Goal: Use online tool/utility: Utilize a website feature to perform a specific function

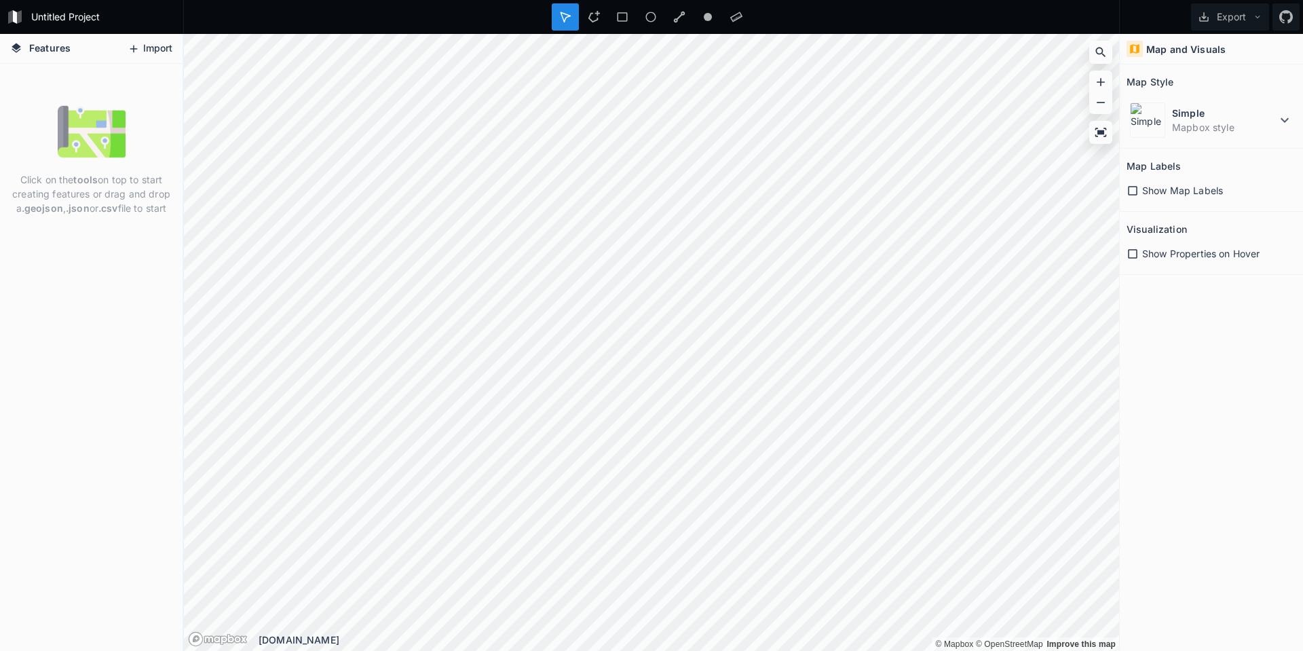
click at [149, 52] on button "Import" at bounding box center [150, 49] width 58 height 22
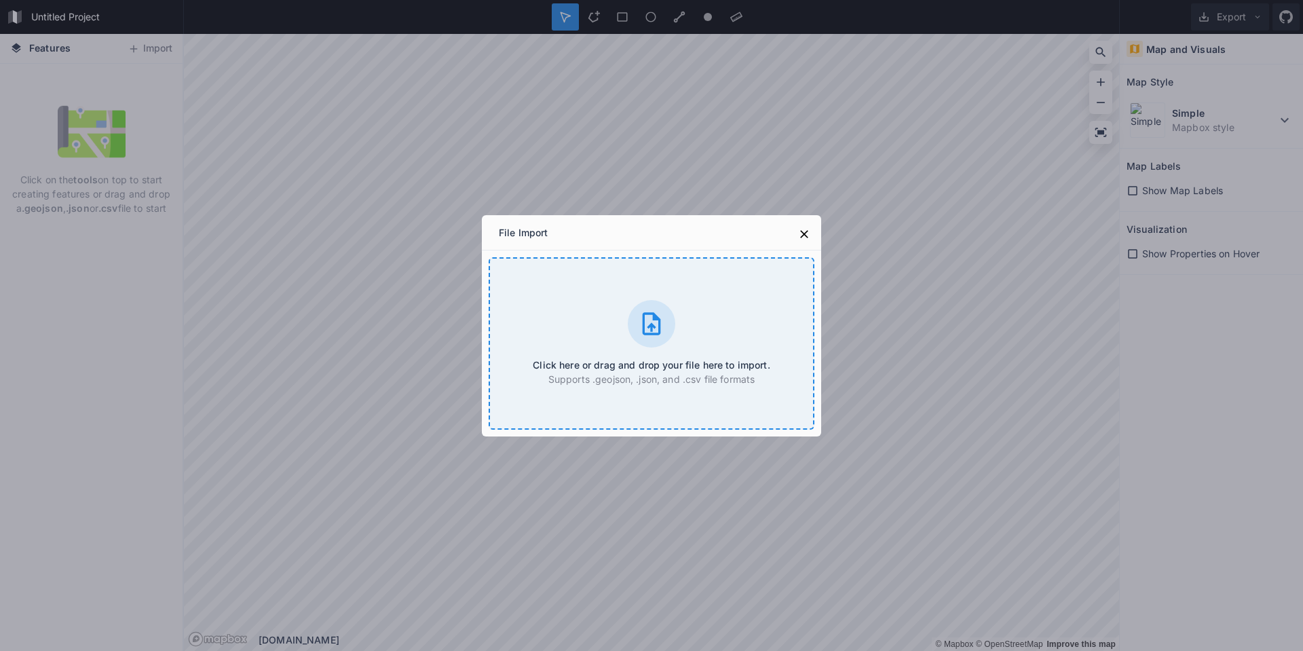
click at [655, 306] on div at bounding box center [652, 324] width 48 height 48
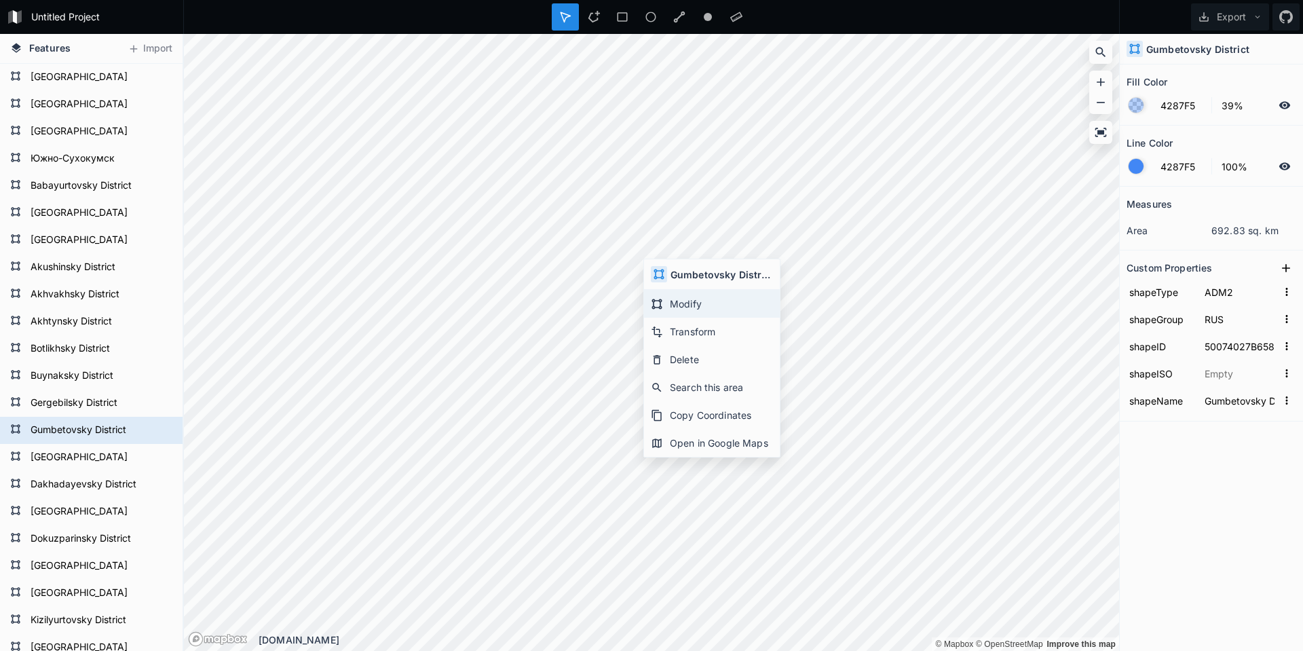
click at [698, 305] on div "Modify" at bounding box center [712, 304] width 136 height 28
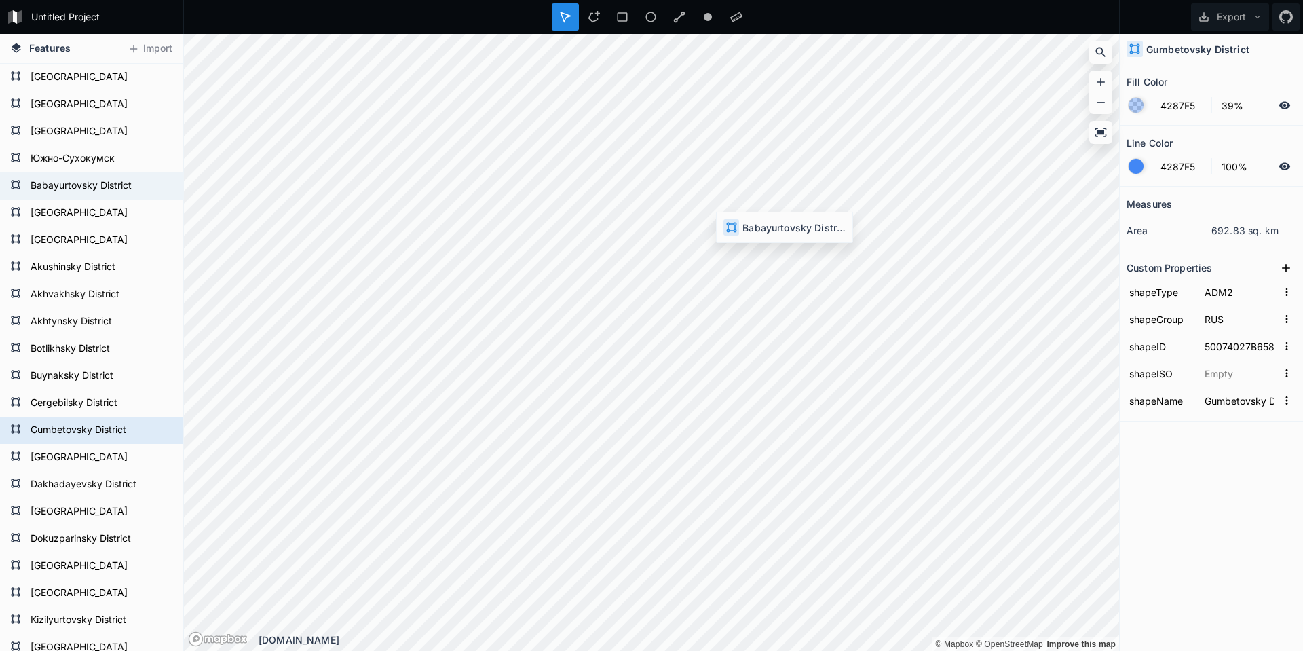
type input "50074027B35779351568121"
type input "Babayurtovsky District"
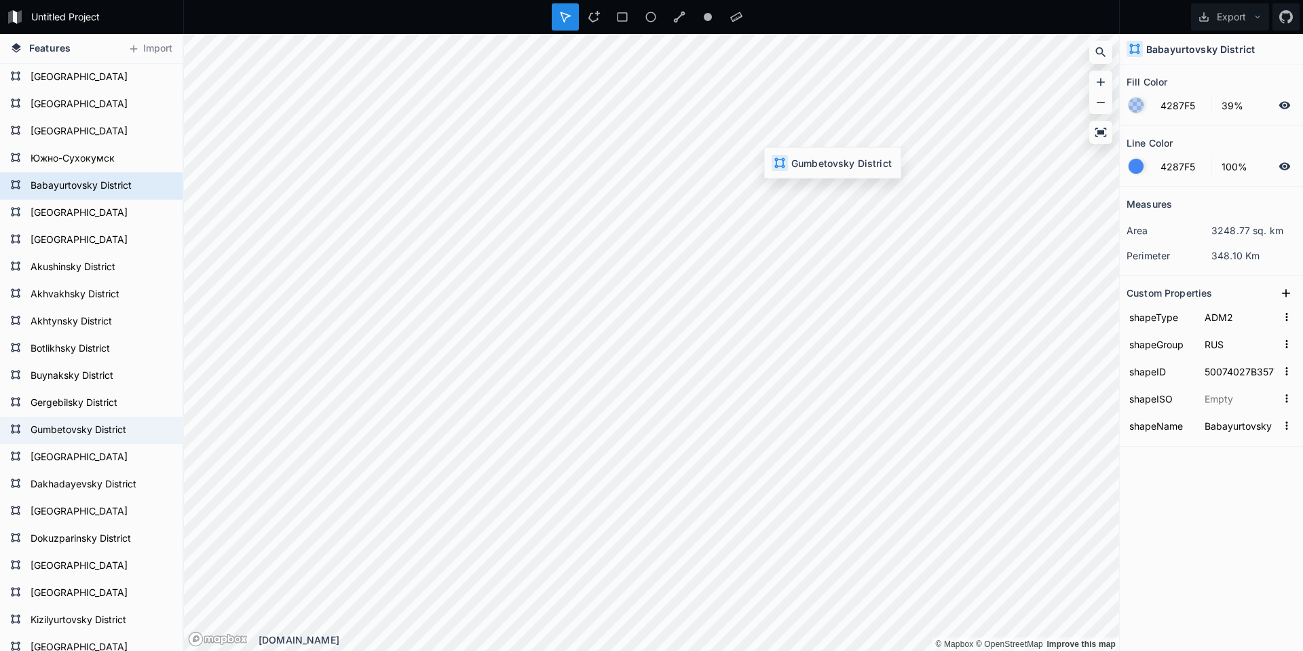
type input "50074027B65812733420621"
type input "Gumbetovsky District"
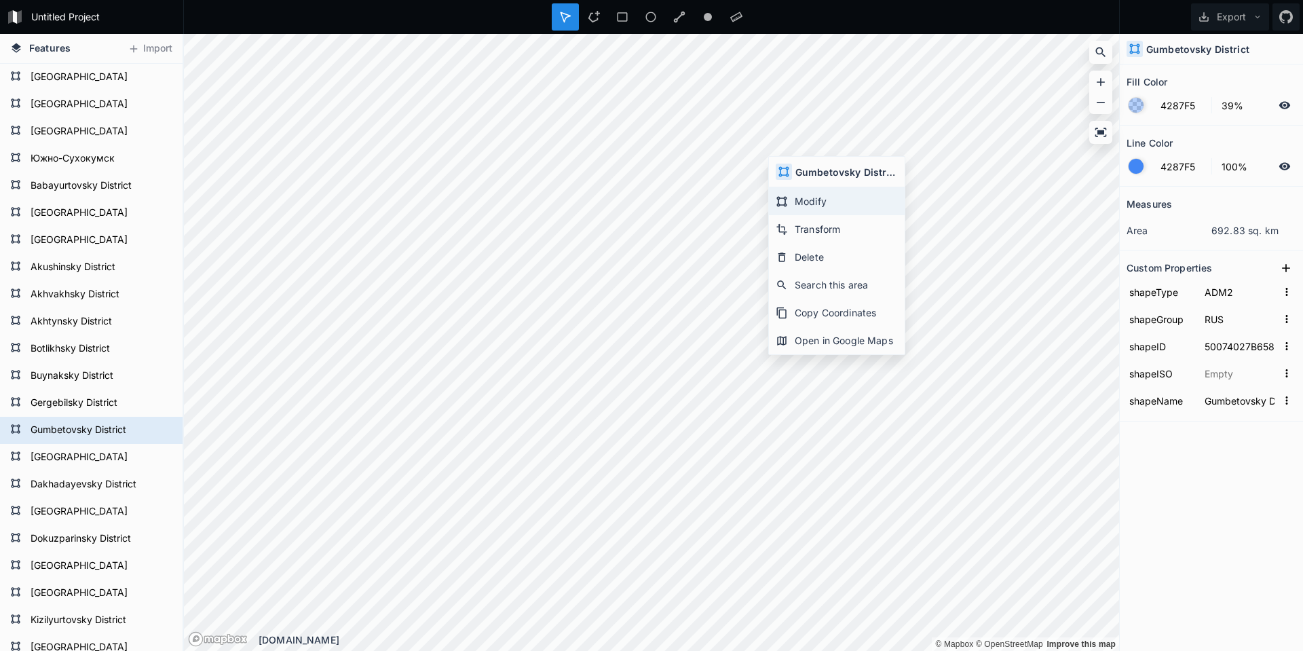
click at [794, 202] on div "Modify" at bounding box center [837, 201] width 136 height 28
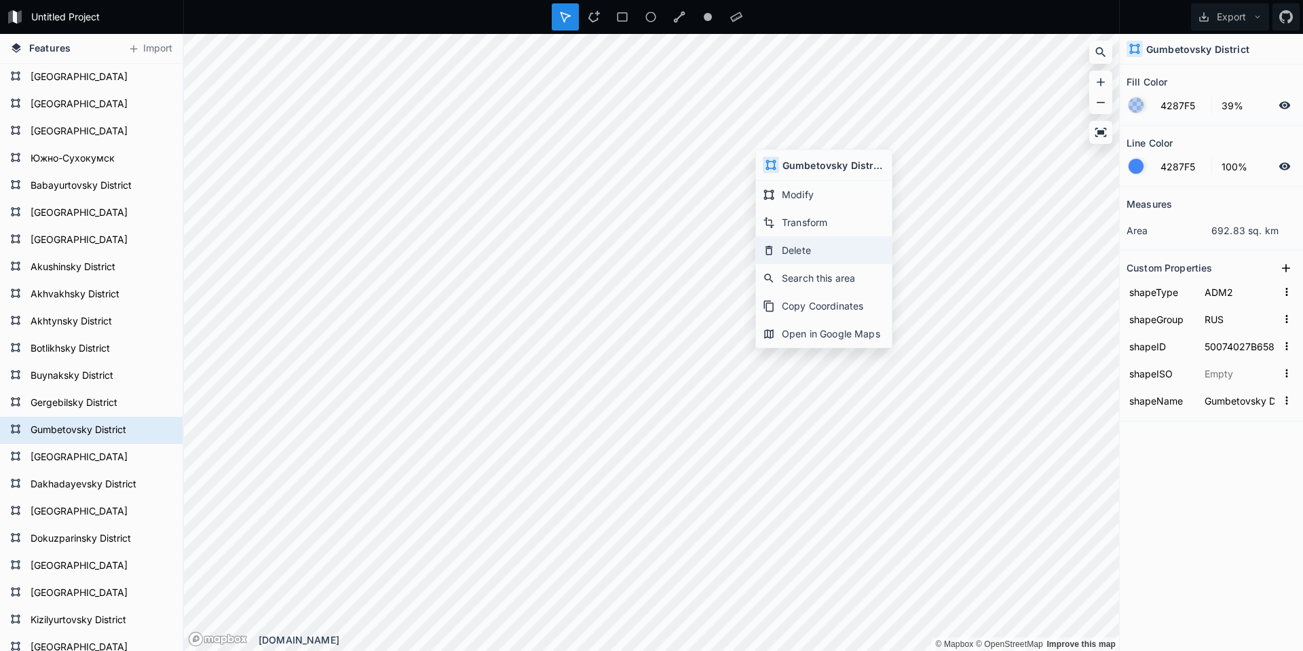
click at [797, 246] on div "Delete" at bounding box center [824, 250] width 136 height 28
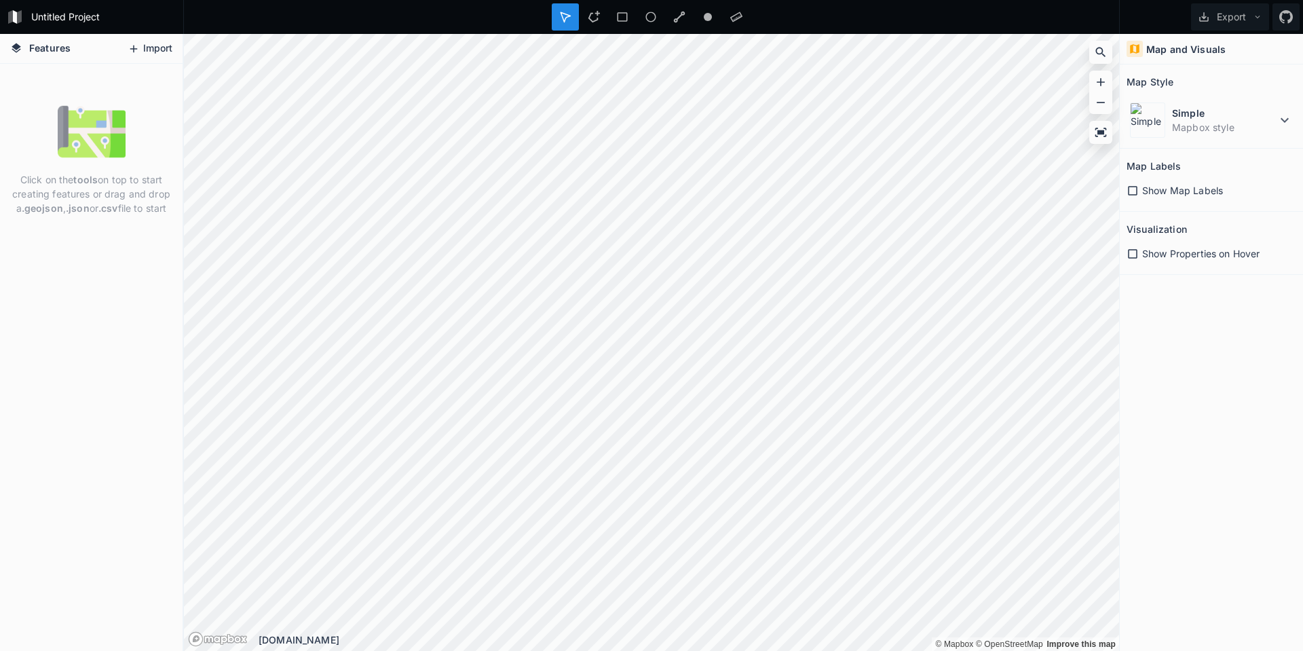
click at [145, 58] on button "Import" at bounding box center [150, 49] width 58 height 22
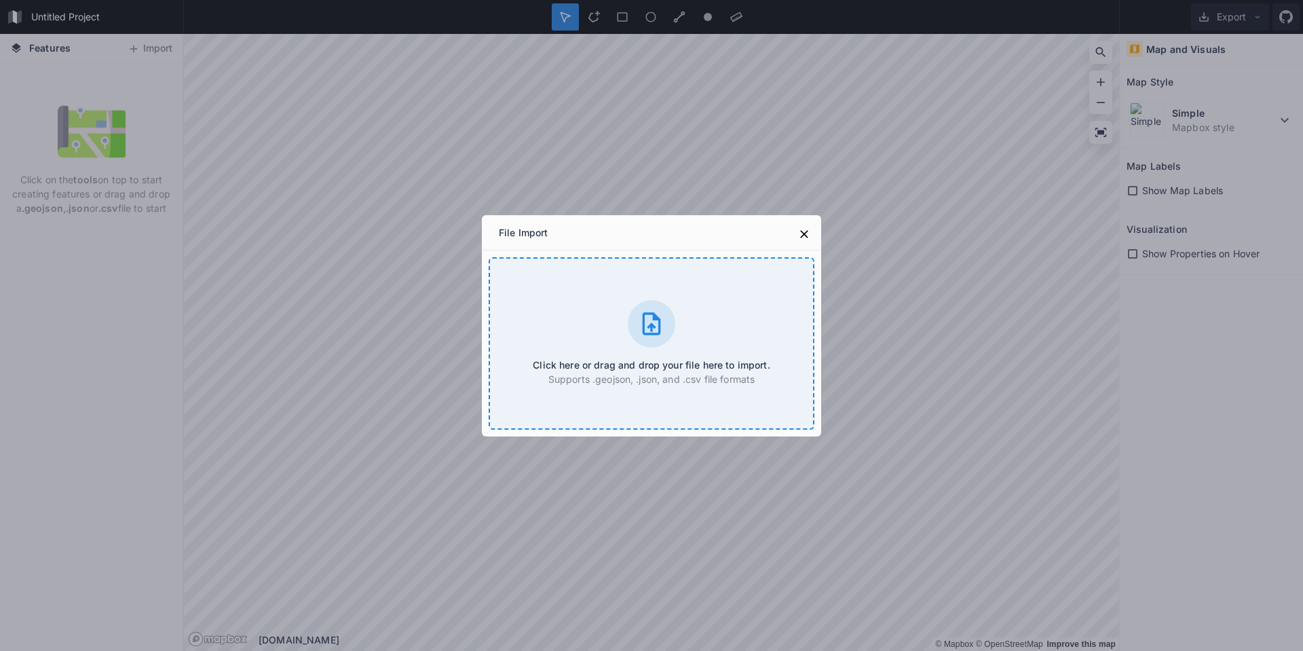
click at [661, 349] on div "Click here or drag and drop your file here to import. Supports .geojson, .json,…" at bounding box center [652, 343] width 326 height 172
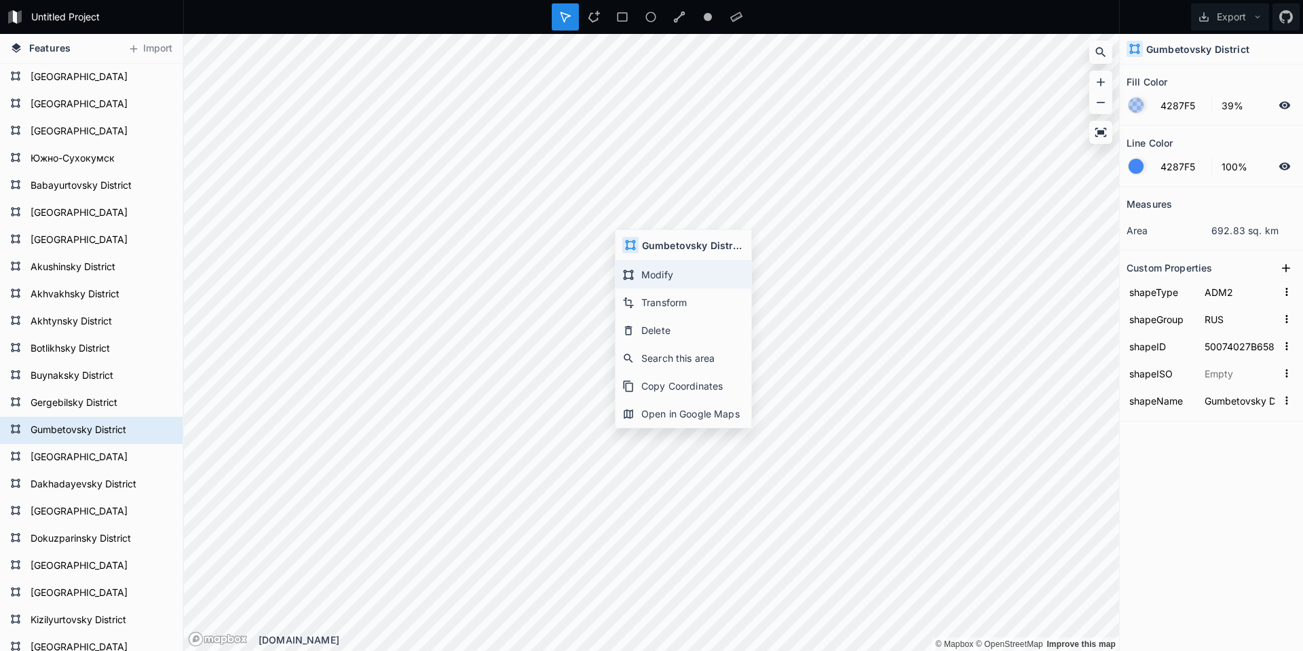
click at [629, 269] on icon at bounding box center [628, 275] width 12 height 12
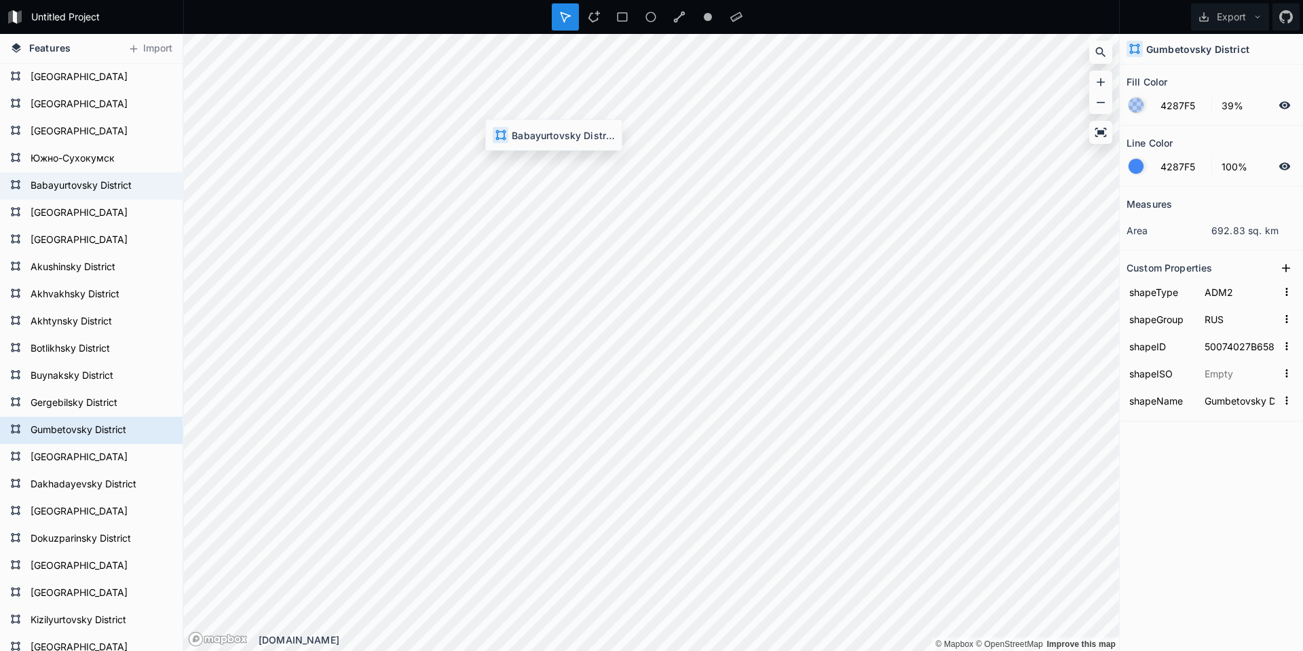
type input "50074027B35779351568121"
type input "Babayurtovsky District"
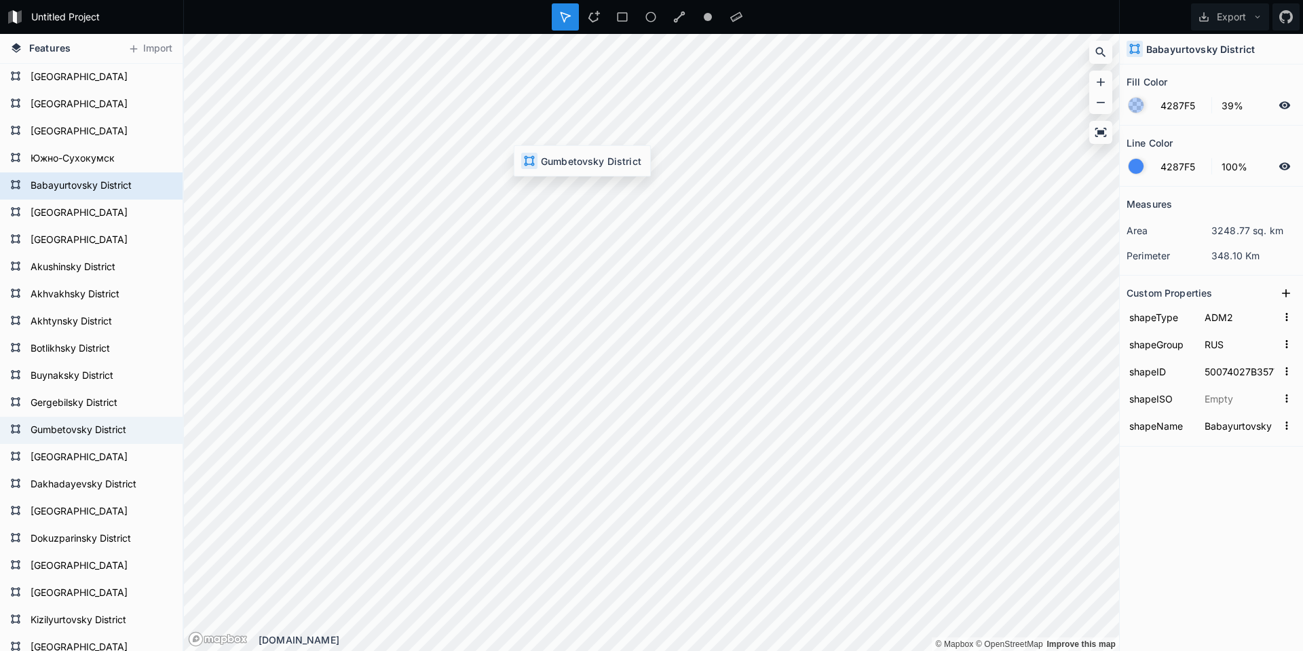
type input "50074027B65812733420621"
type input "Gumbetovsky District"
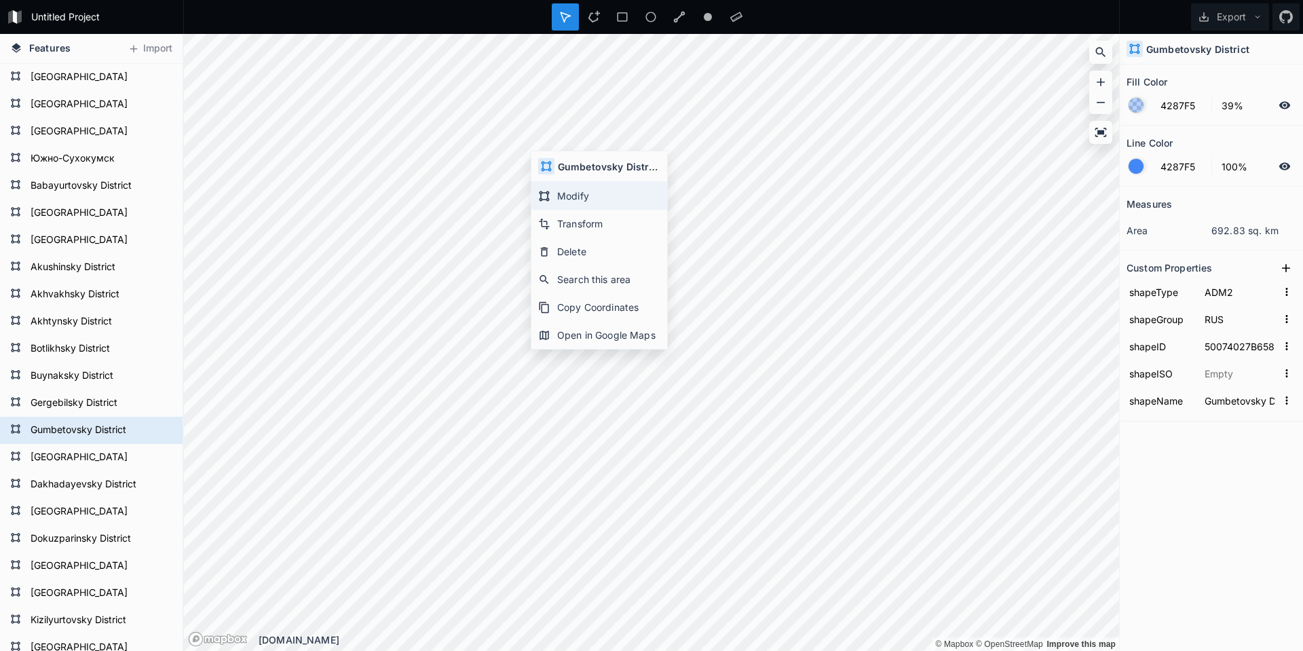
click at [563, 194] on div "Modify" at bounding box center [599, 196] width 136 height 28
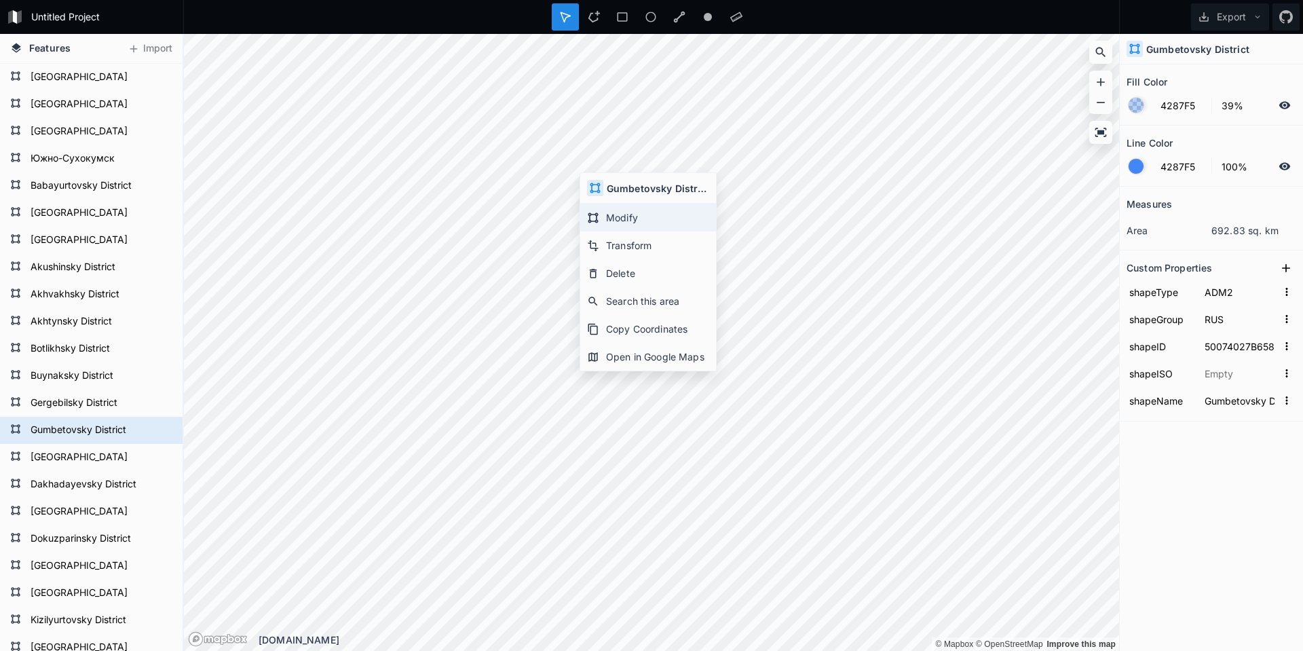
click at [607, 210] on div "Modify" at bounding box center [648, 218] width 136 height 28
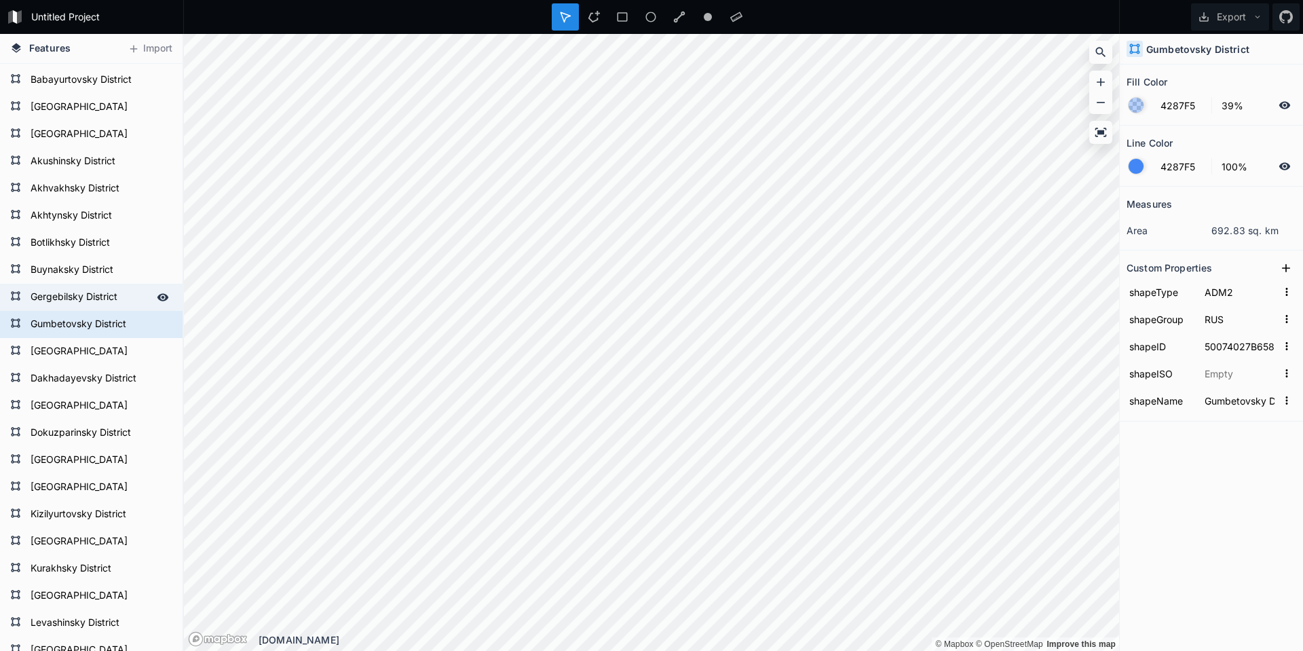
scroll to position [163, 0]
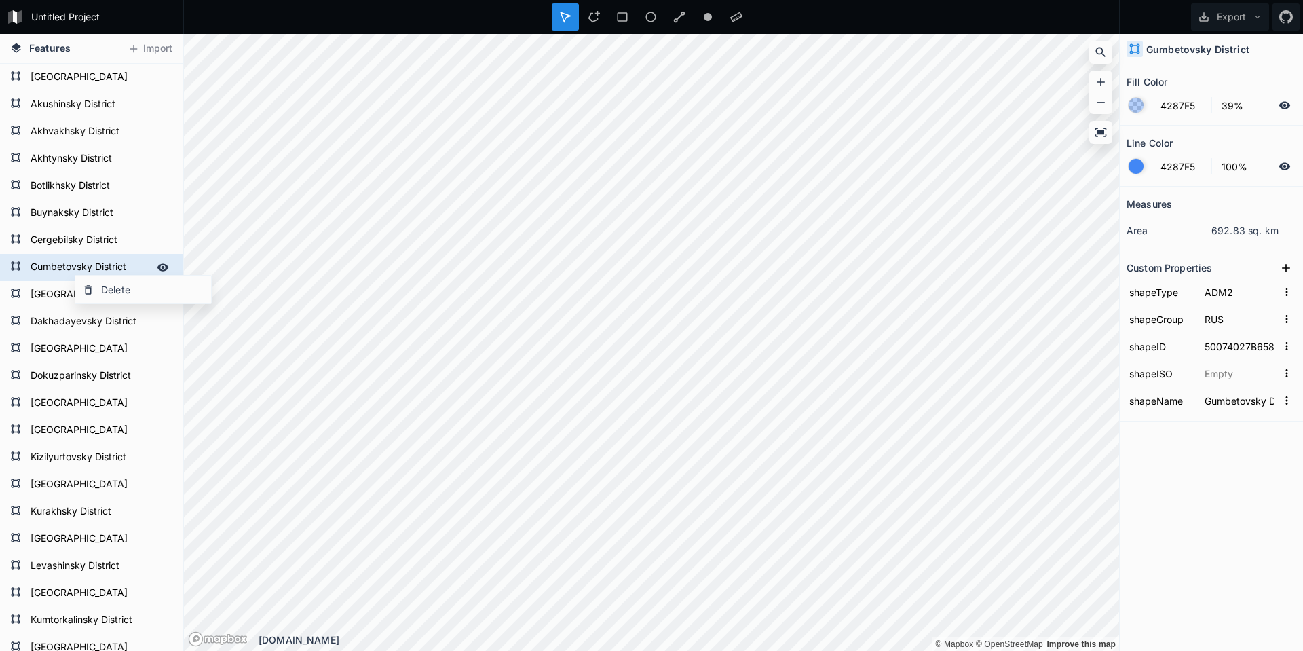
click at [68, 268] on form "Gumbetovsky District" at bounding box center [89, 267] width 127 height 20
click at [153, 263] on div at bounding box center [162, 267] width 19 height 19
click at [157, 264] on icon at bounding box center [162, 268] width 11 height 10
click at [102, 263] on form "Gumbetovsky District" at bounding box center [89, 267] width 127 height 20
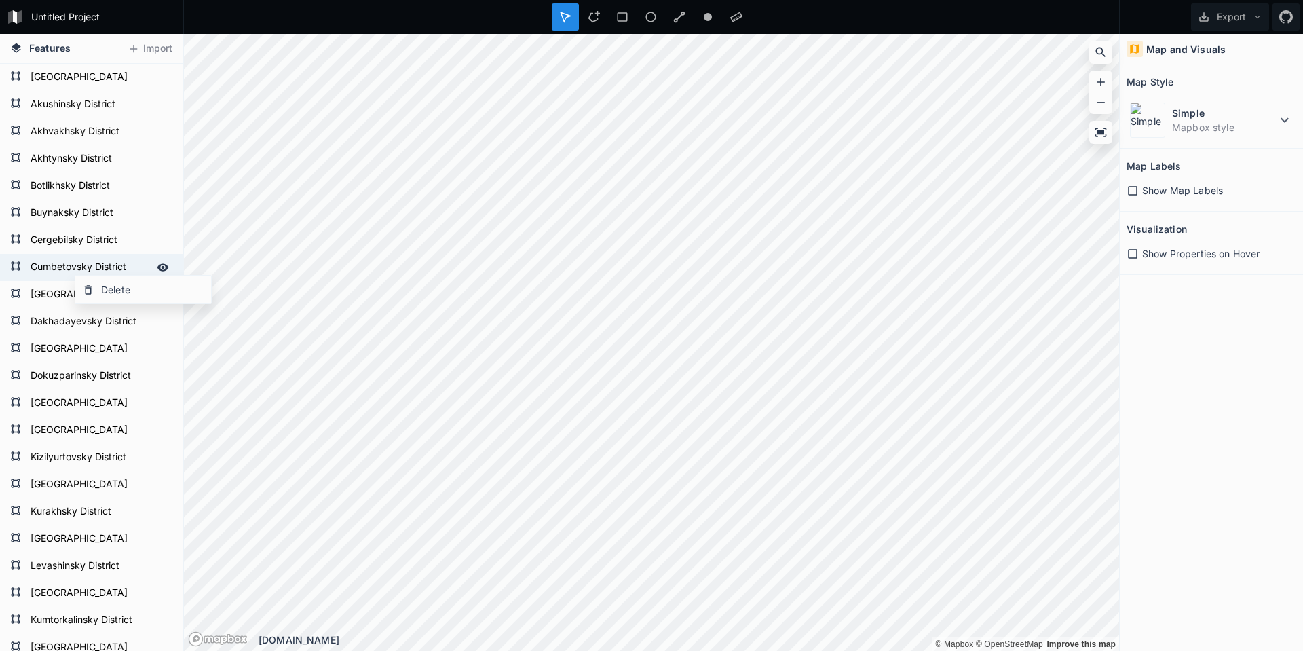
click at [33, 265] on form "Gumbetovsky District" at bounding box center [89, 267] width 127 height 20
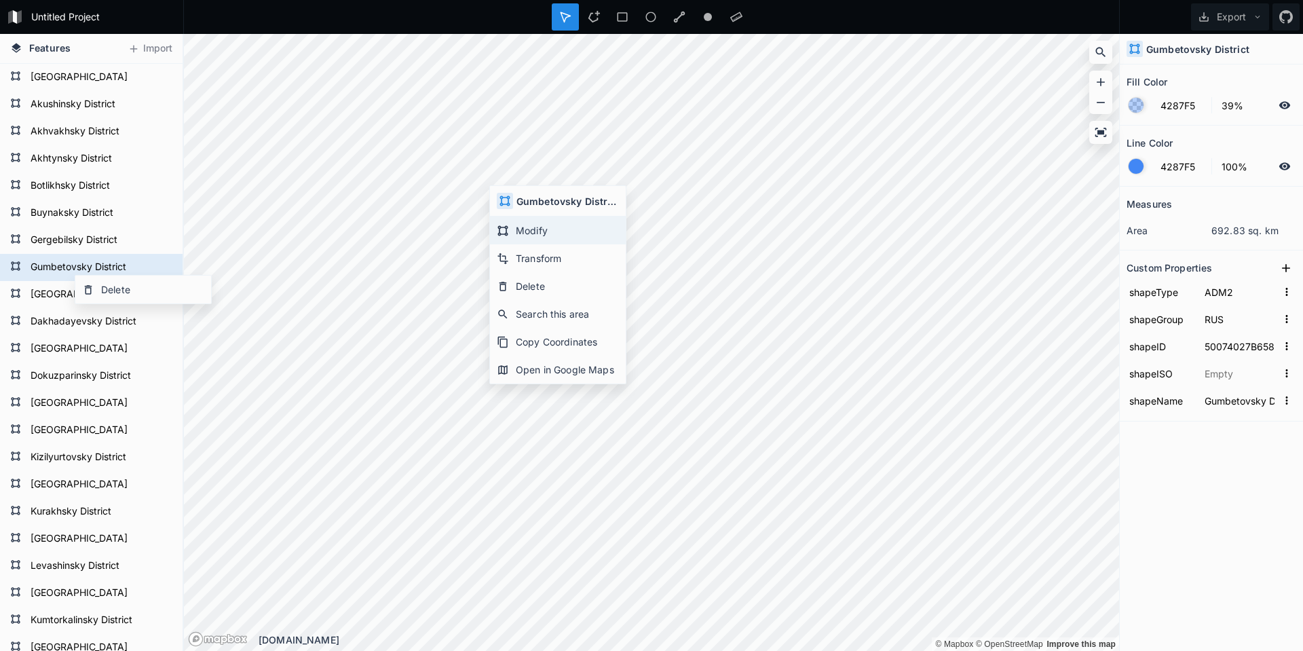
click at [518, 227] on div "Modify" at bounding box center [558, 230] width 136 height 28
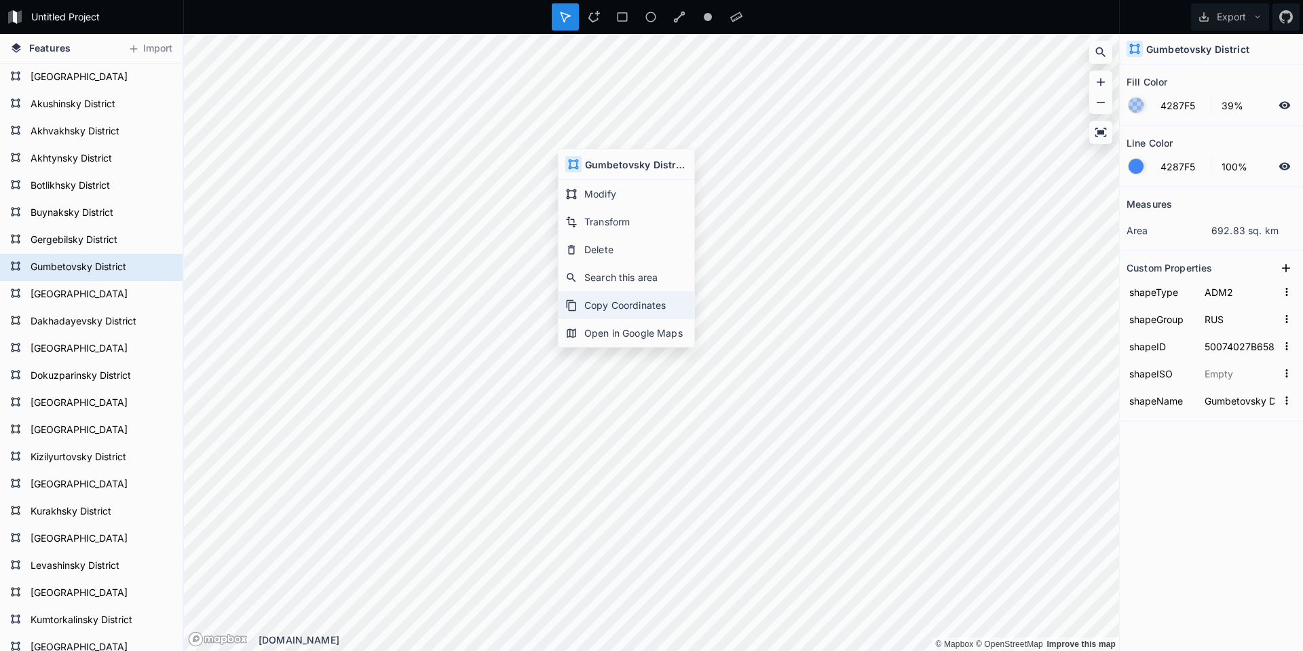
click at [607, 301] on div "Copy Coordinates" at bounding box center [626, 305] width 136 height 28
click at [586, 252] on div "Transform" at bounding box center [618, 250] width 136 height 28
click at [157, 50] on button "Import" at bounding box center [150, 49] width 58 height 22
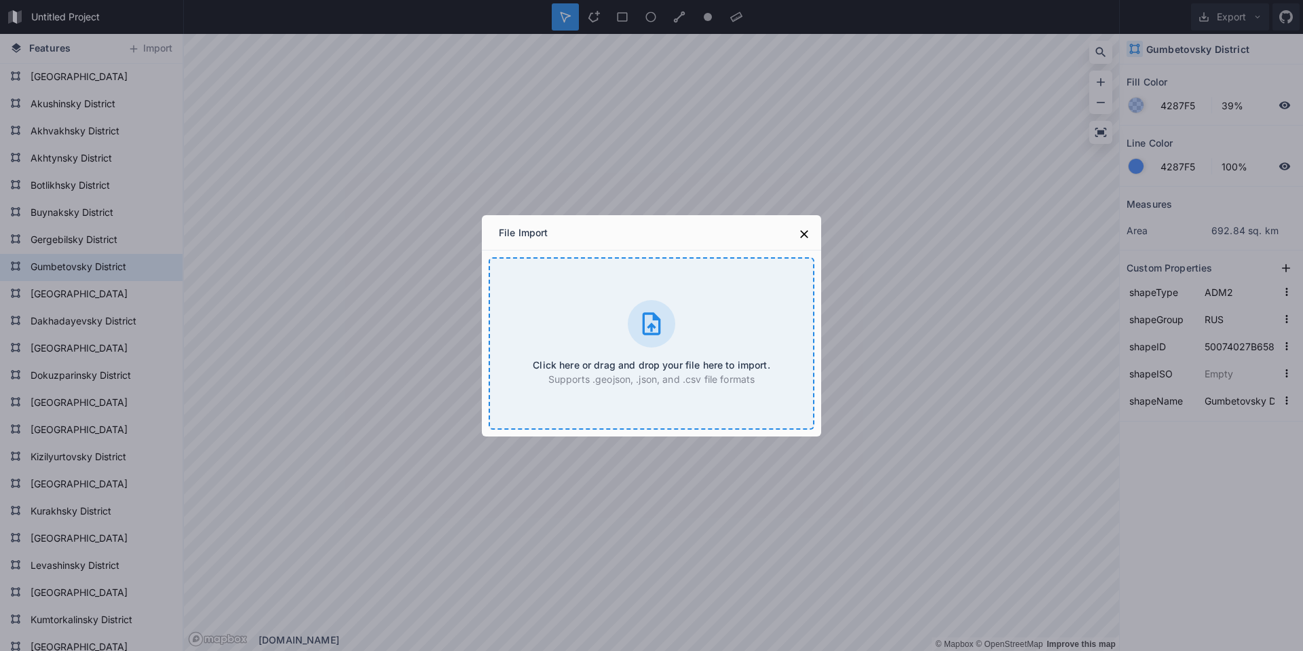
click at [615, 343] on div "Click here or drag and drop your file here to import. Supports .geojson, .json,…" at bounding box center [652, 343] width 326 height 172
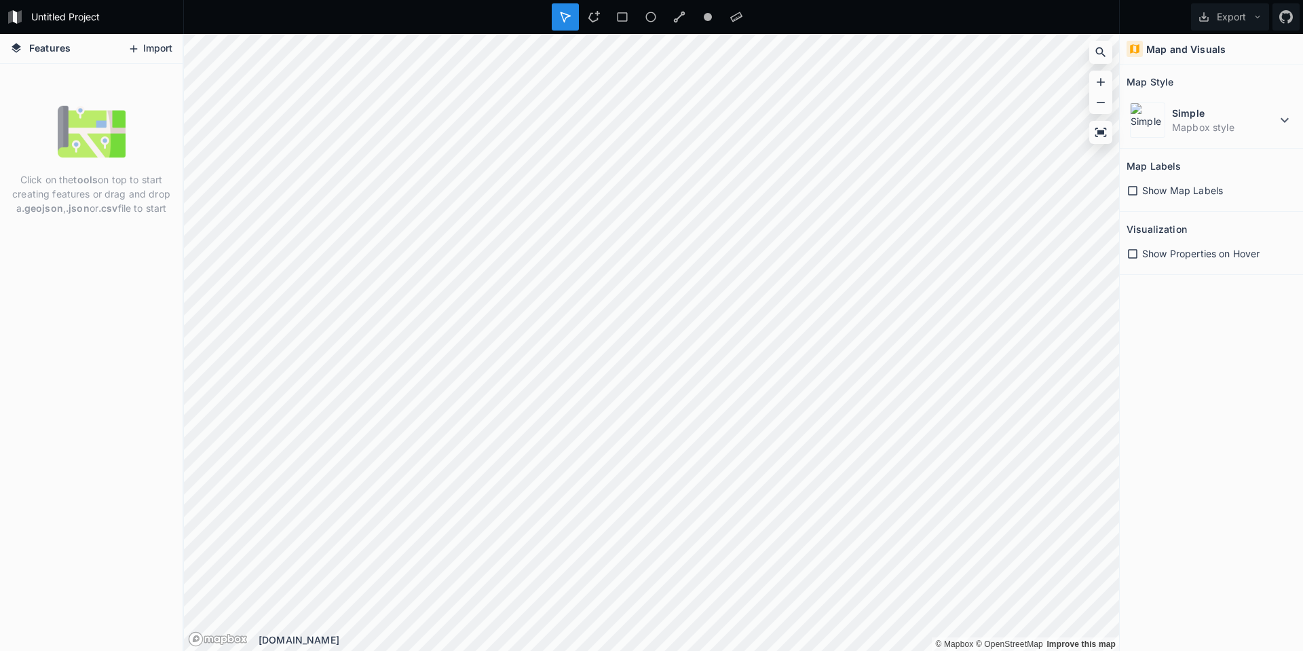
click at [149, 54] on button "Import" at bounding box center [150, 49] width 58 height 22
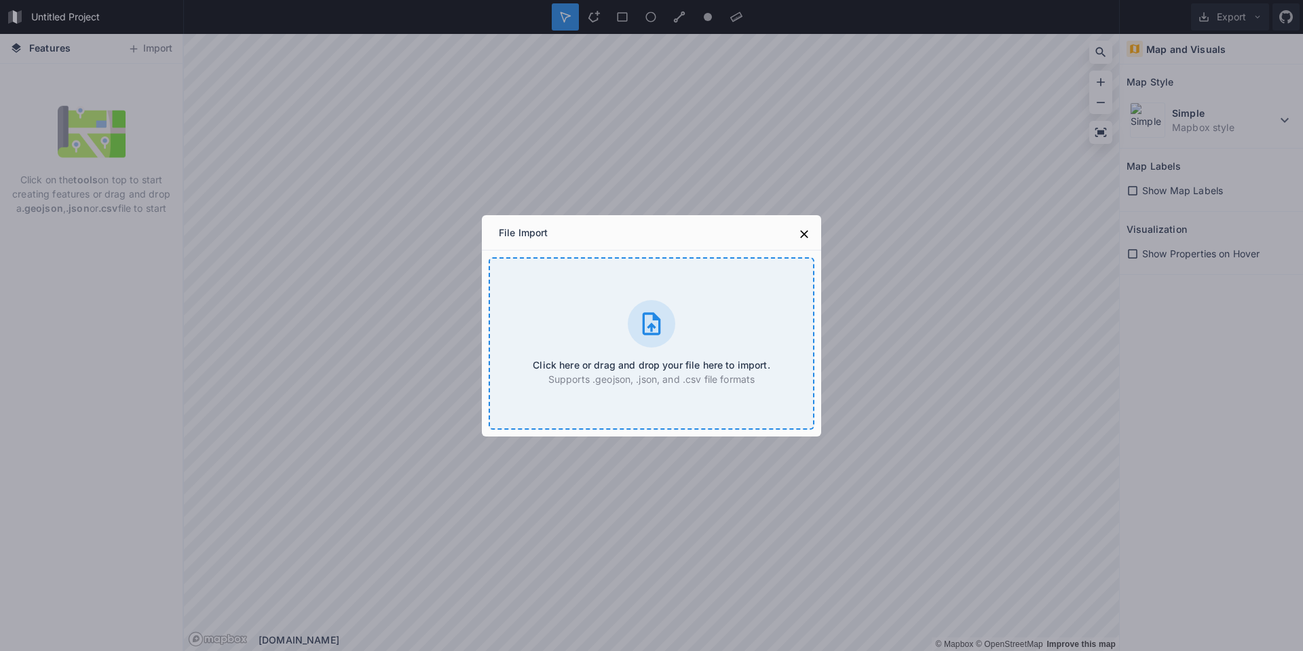
click at [687, 349] on div "Click here or drag and drop your file here to import. Supports .geojson, .json,…" at bounding box center [652, 343] width 326 height 172
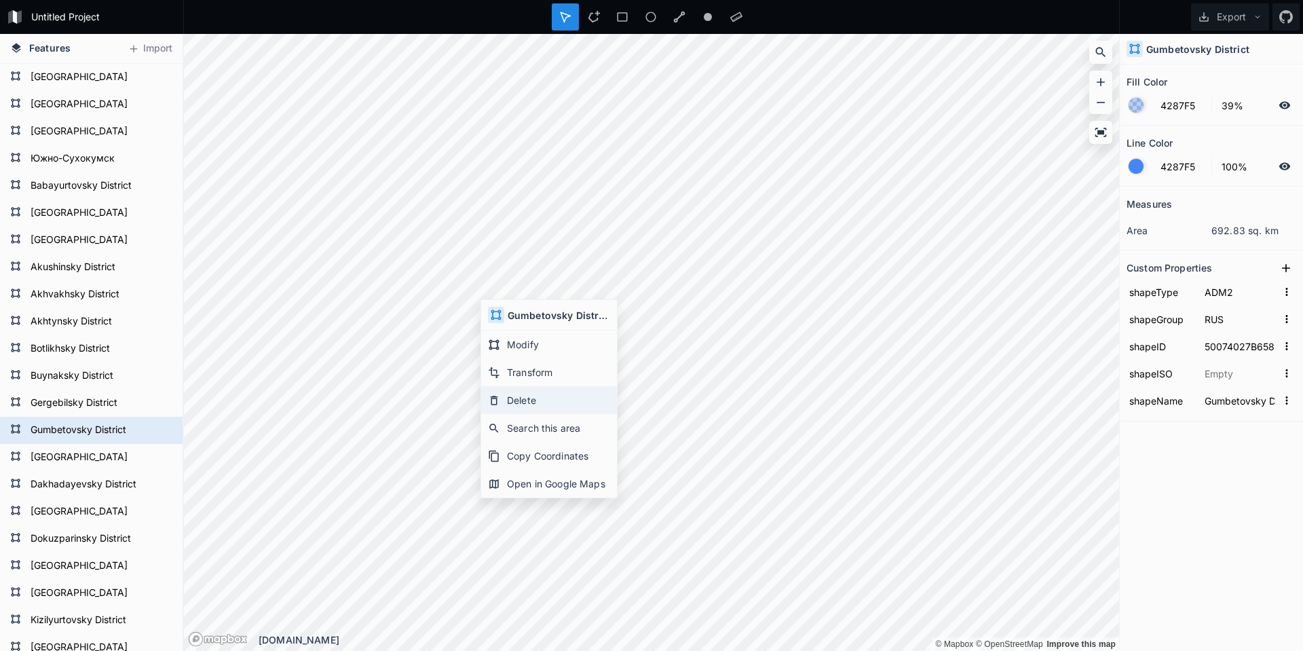
click at [532, 401] on div "Delete" at bounding box center [549, 400] width 136 height 28
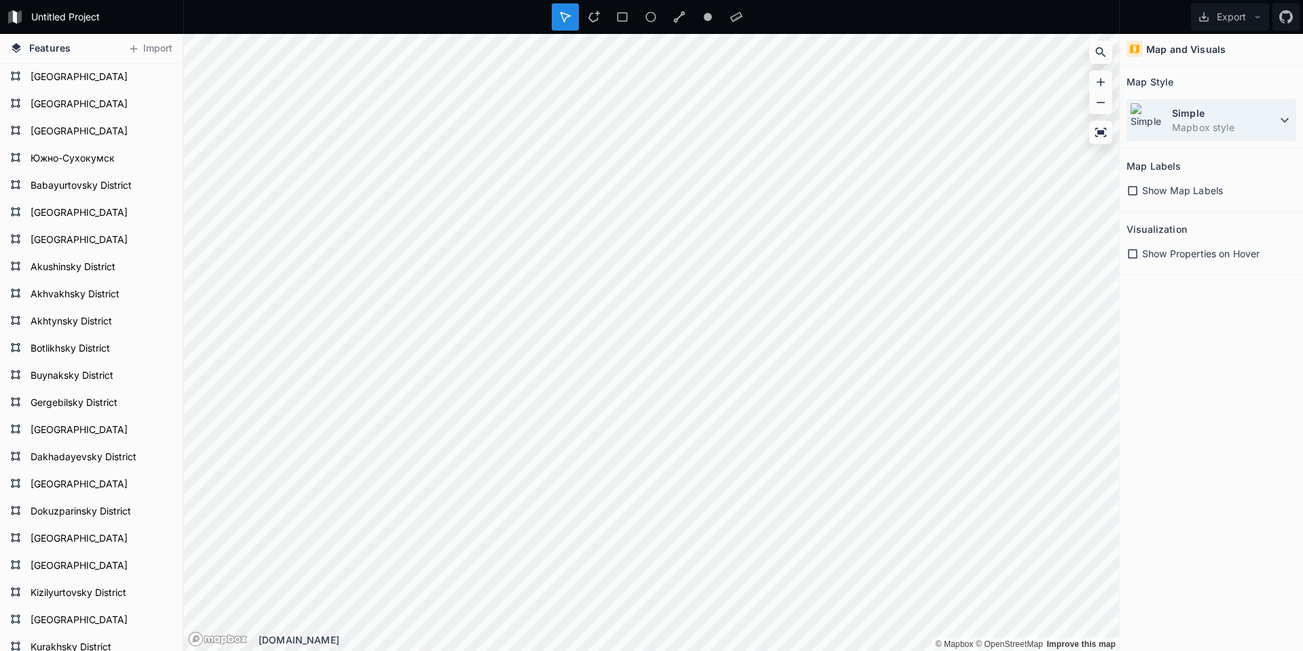
click at [1272, 118] on dt "Simple" at bounding box center [1224, 113] width 105 height 14
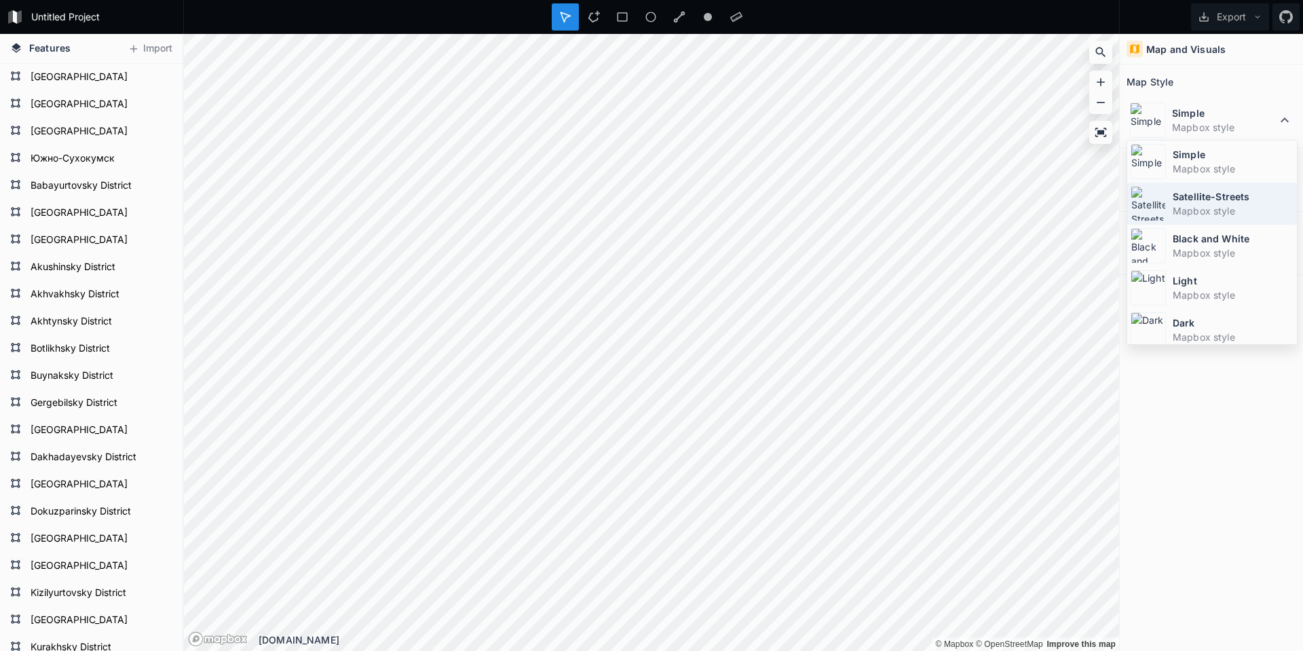
click at [1220, 202] on dt "Satellite-Streets" at bounding box center [1233, 196] width 121 height 14
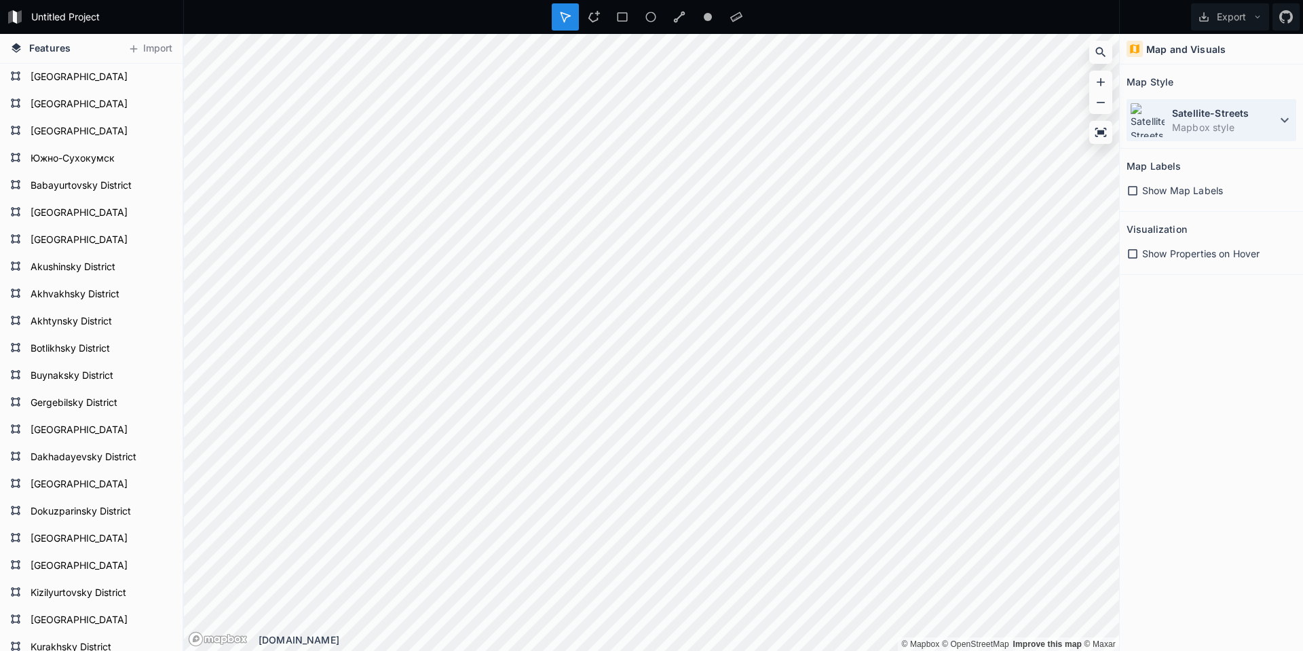
click at [1247, 128] on dd "Mapbox style" at bounding box center [1224, 127] width 105 height 14
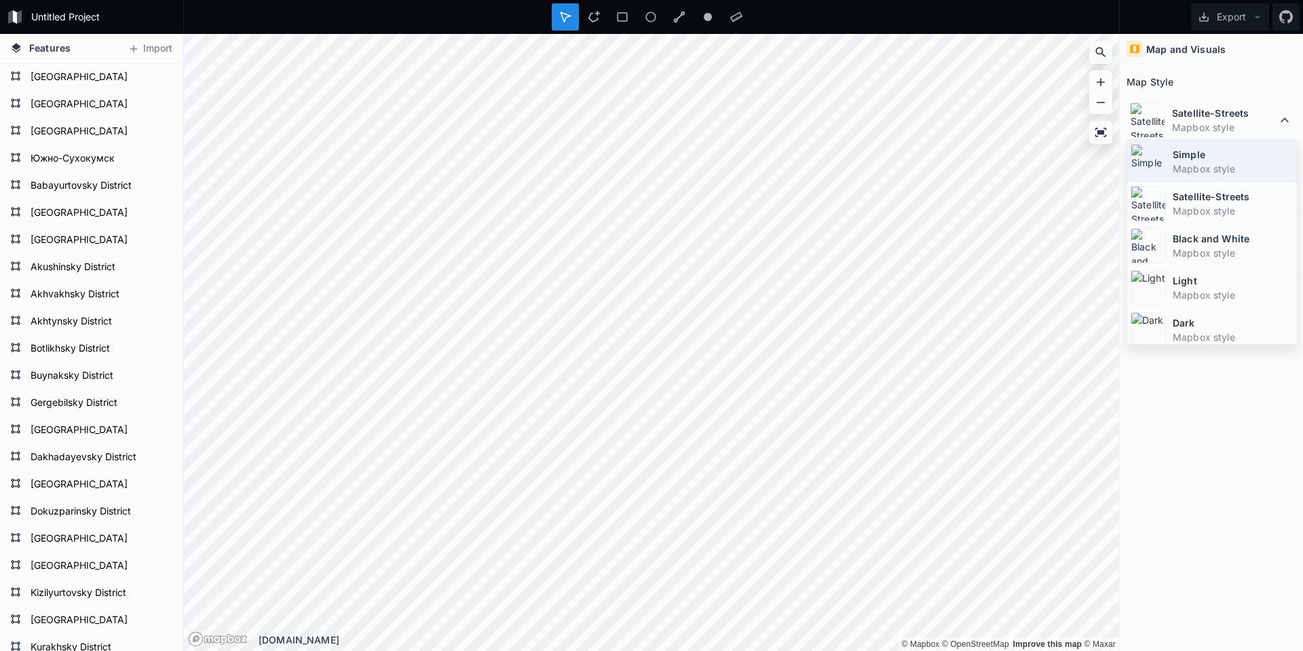
click at [1216, 168] on dd "Mapbox style" at bounding box center [1233, 169] width 121 height 14
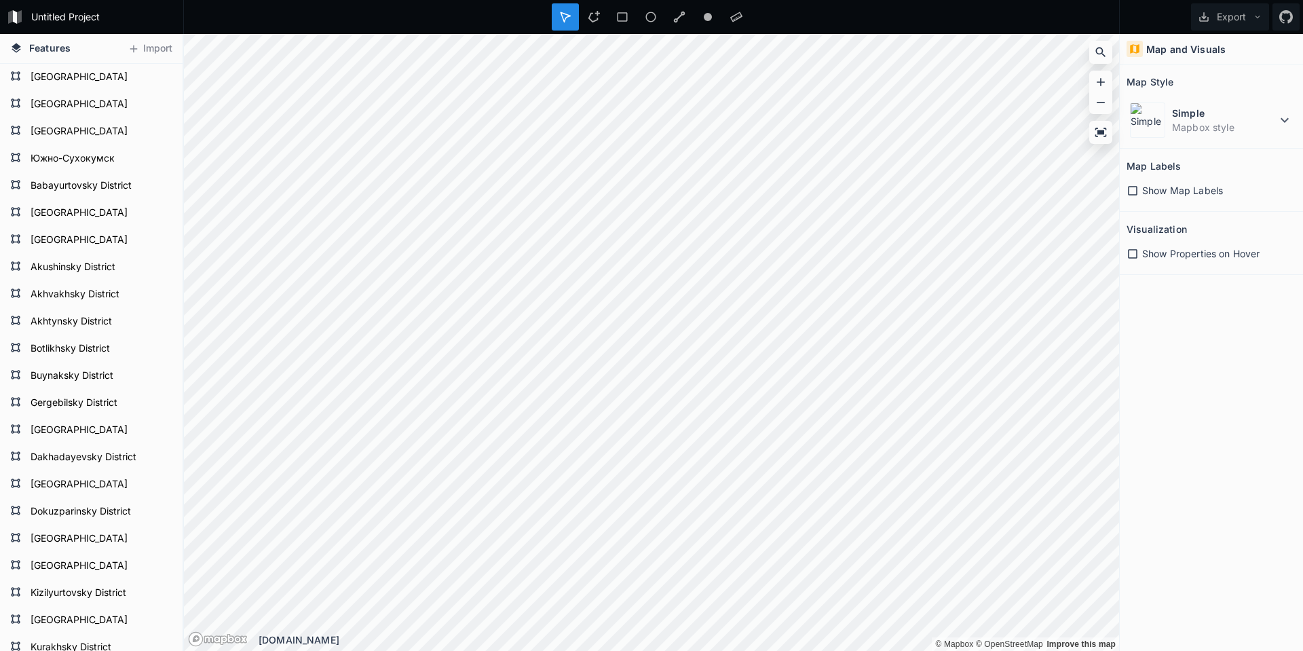
click at [1155, 194] on span "Show Map Labels" at bounding box center [1182, 190] width 81 height 14
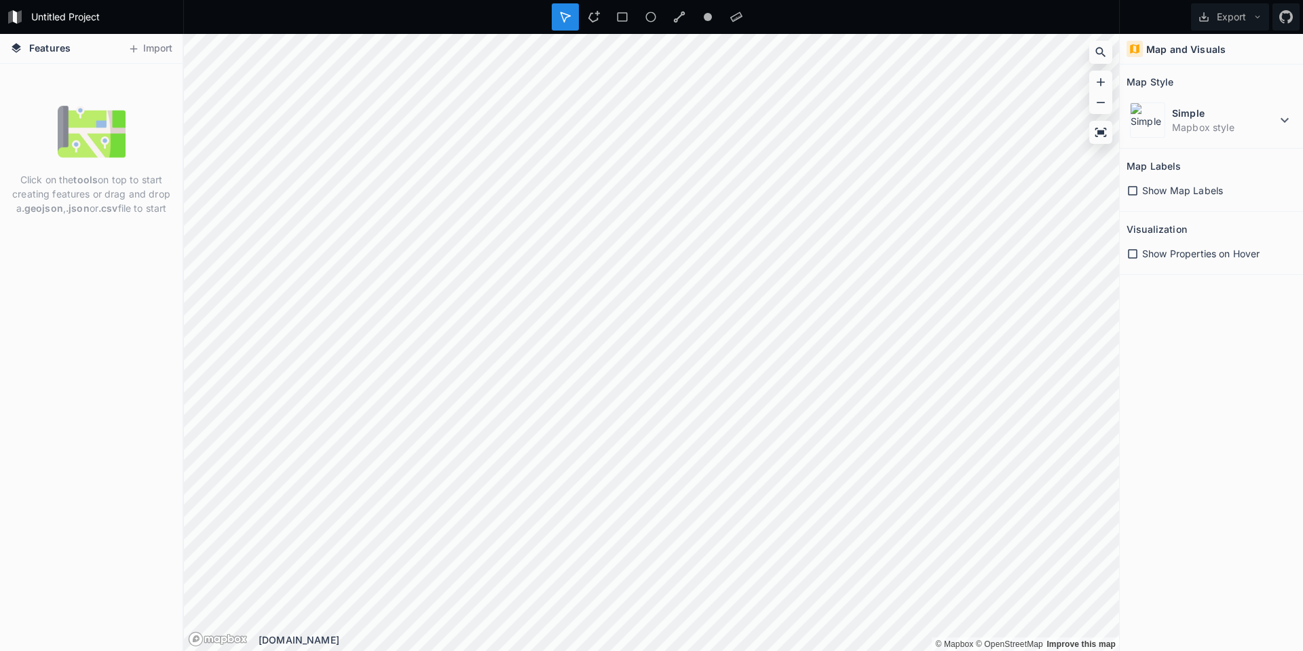
click at [135, 34] on div "Features Import" at bounding box center [91, 49] width 183 height 30
click at [145, 49] on button "Import" at bounding box center [150, 49] width 58 height 22
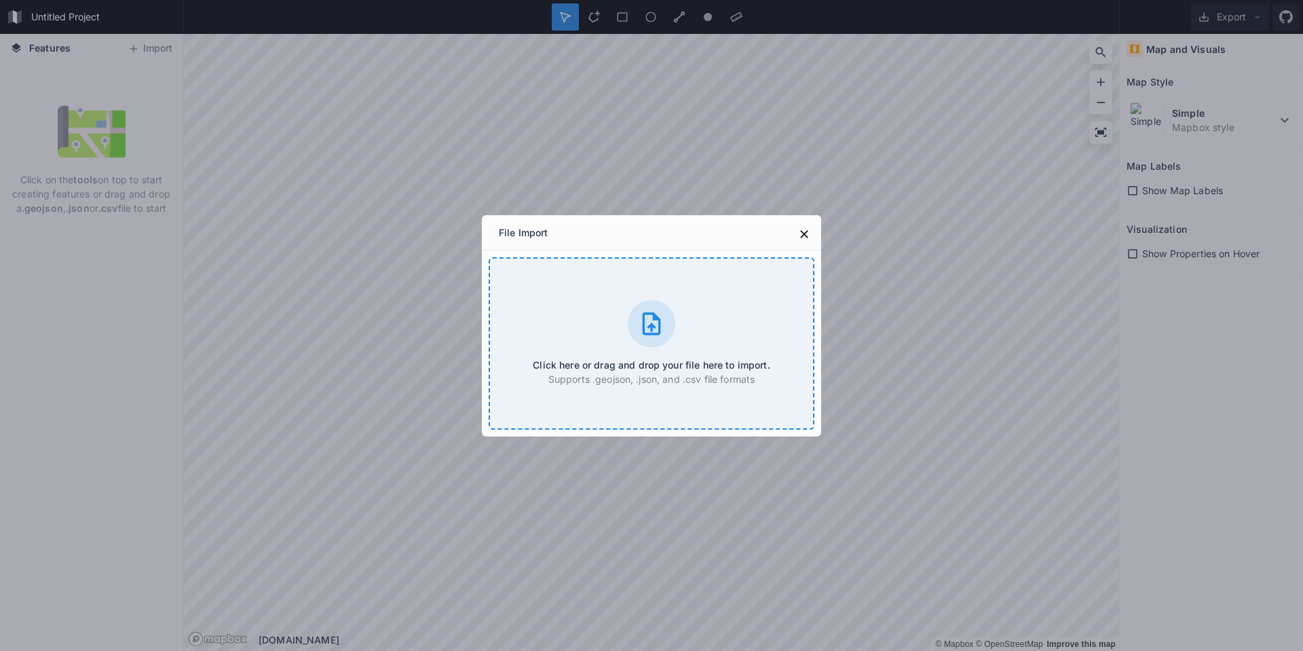
click at [682, 338] on div "Click here or drag and drop your file here to import. Supports .geojson, .json,…" at bounding box center [652, 343] width 326 height 172
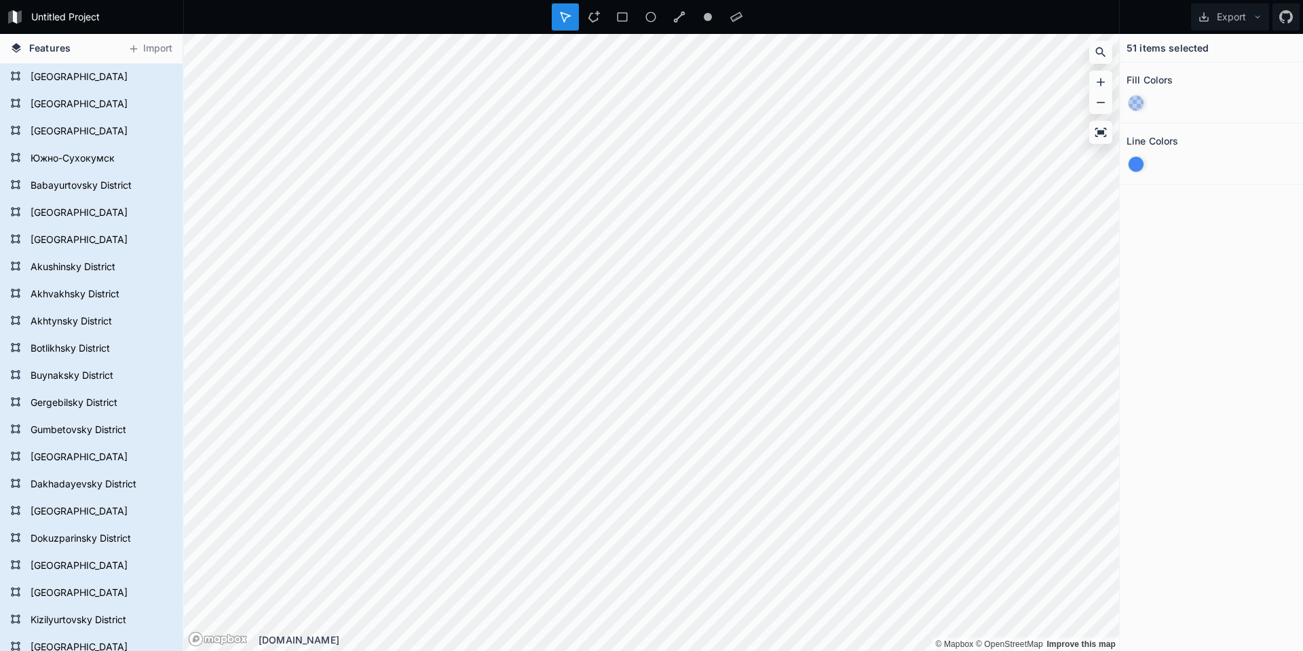
click at [1137, 161] on div at bounding box center [1135, 164] width 15 height 15
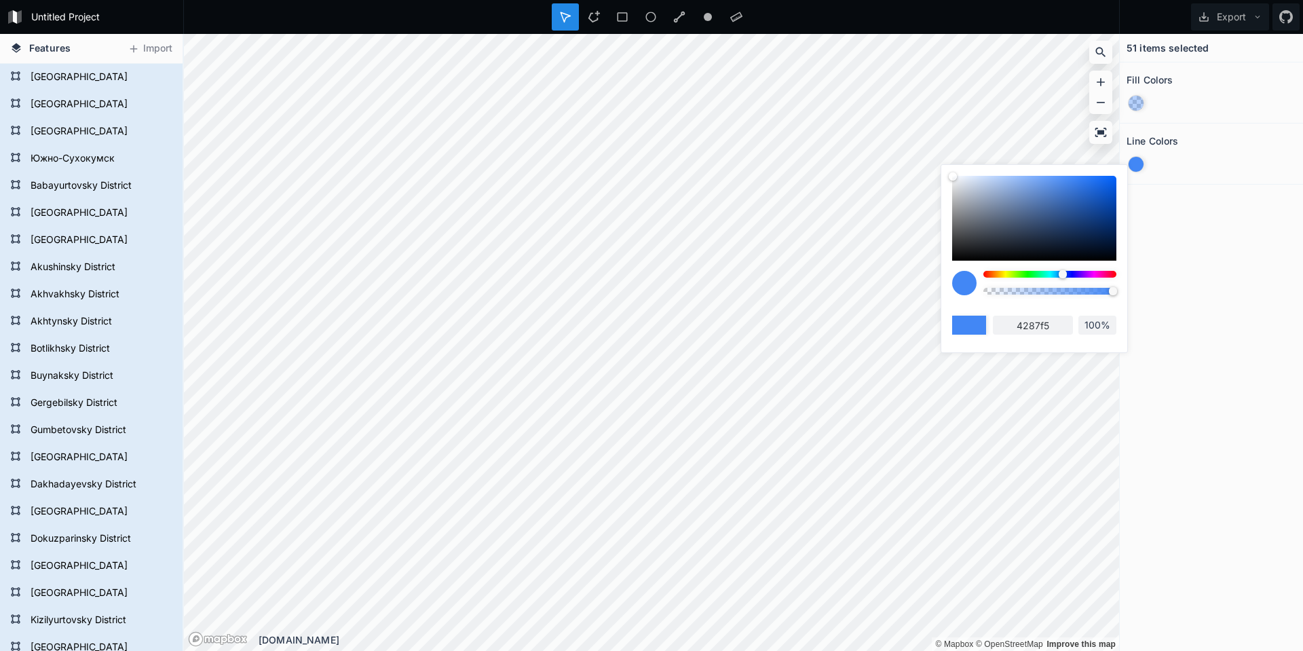
drag, startPoint x: 1045, startPoint y: 208, endPoint x: 1099, endPoint y: 194, distance: 56.0
click at [1099, 194] on div at bounding box center [1034, 218] width 164 height 85
type input "1459c7"
drag, startPoint x: 1085, startPoint y: 211, endPoint x: 964, endPoint y: 183, distance: 124.0
click at [947, 174] on div "1459c7 100%" at bounding box center [1034, 269] width 186 height 208
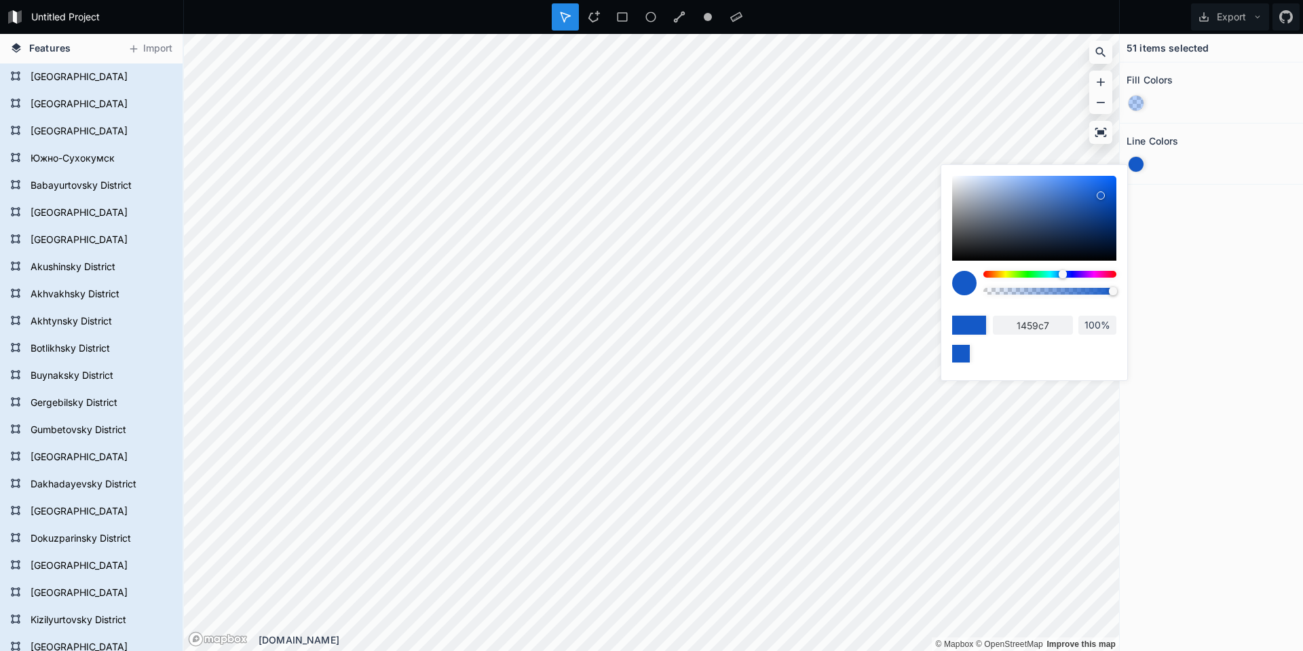
click at [929, 174] on body "Untitled Project Export Features Import Kumtorkalinsky District Karabudakhkents…" at bounding box center [651, 325] width 1303 height 651
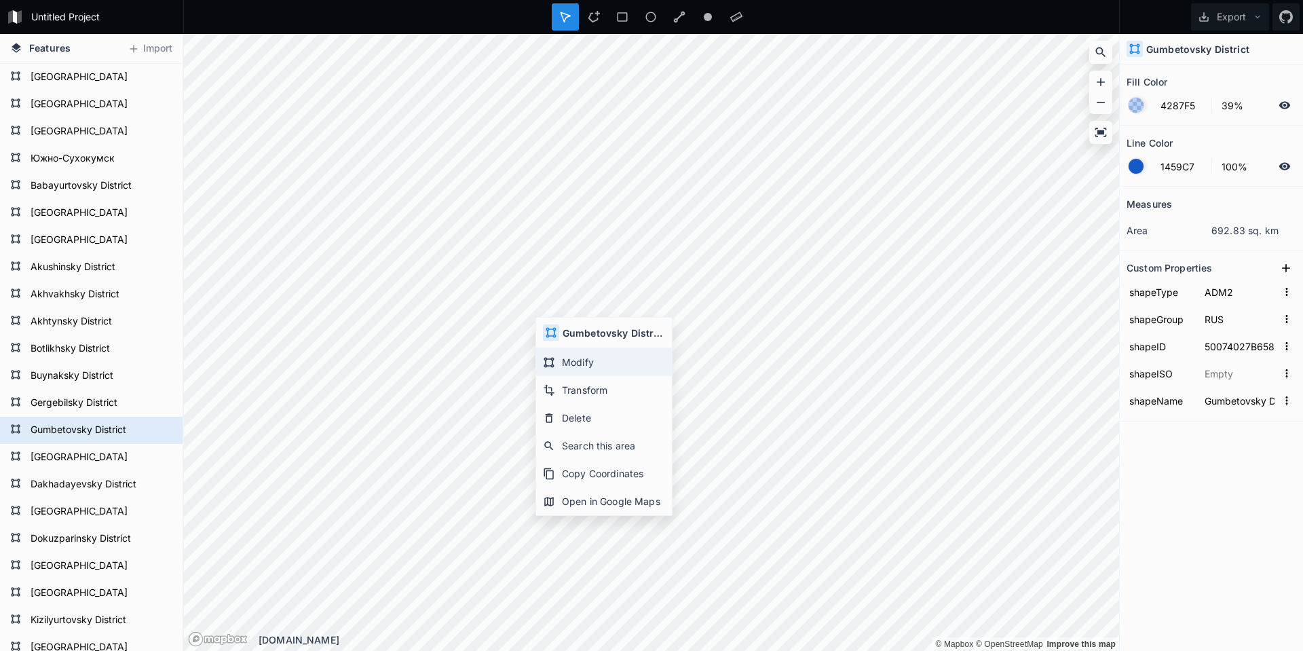
click at [575, 362] on div "Modify" at bounding box center [604, 362] width 136 height 28
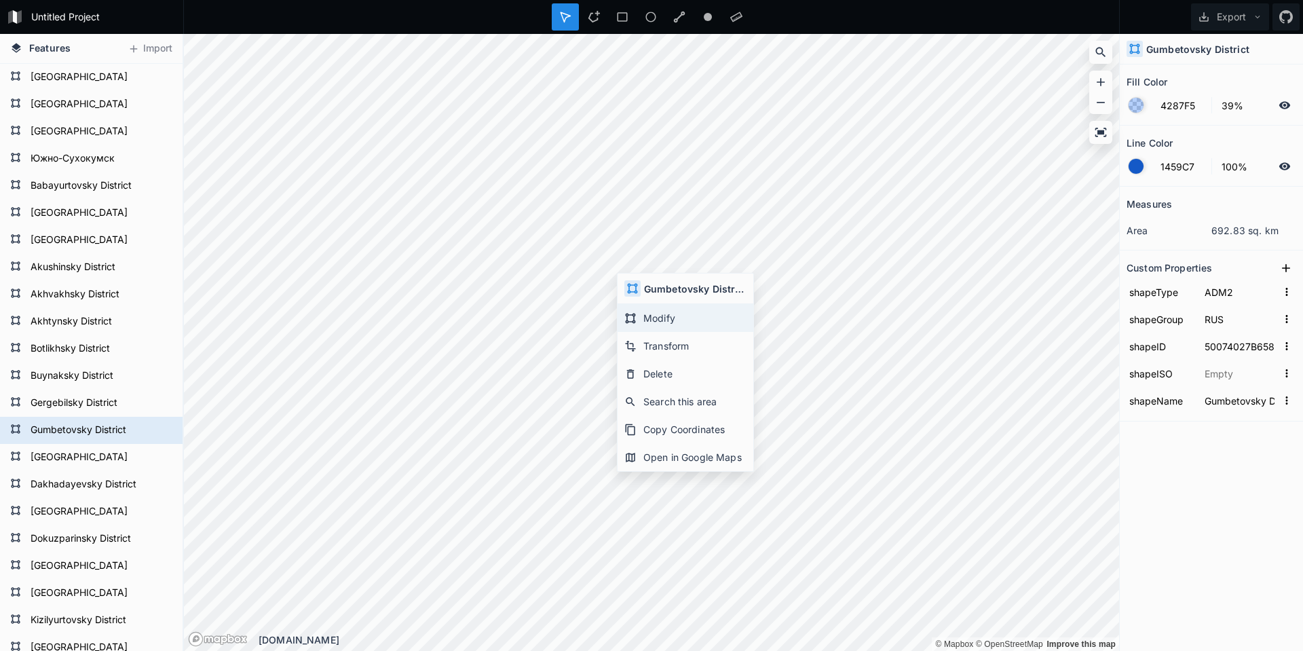
click at [650, 318] on div "Modify" at bounding box center [686, 318] width 136 height 28
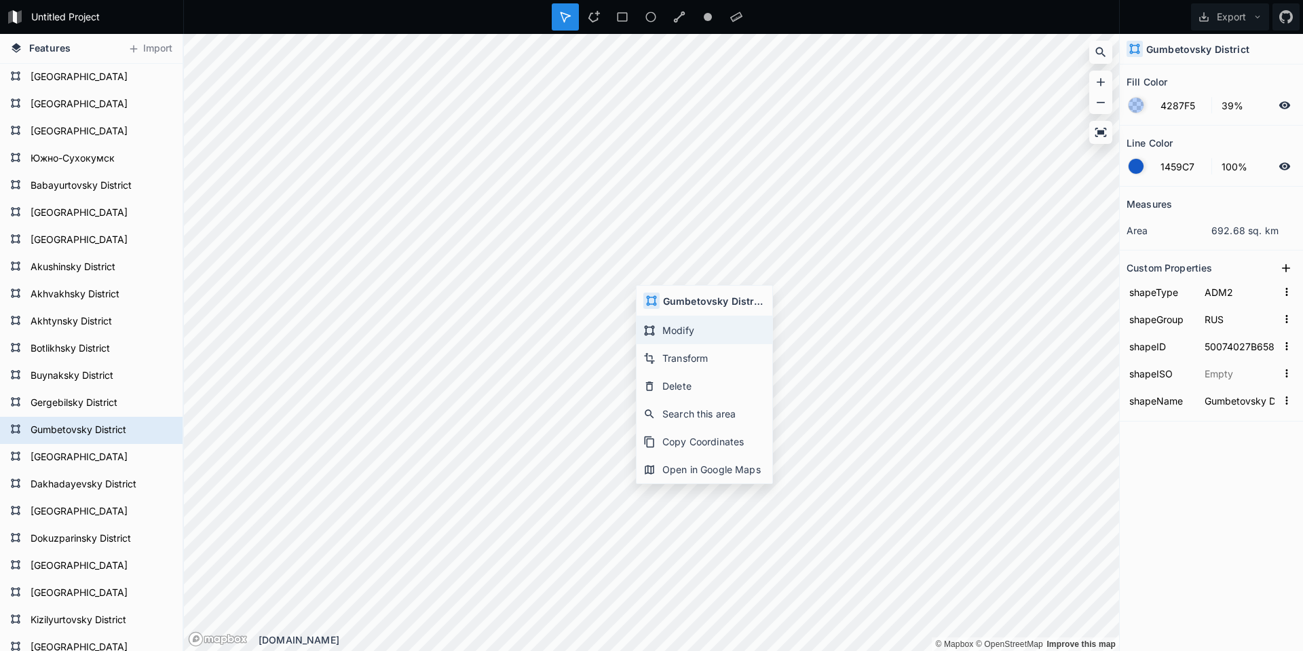
click at [672, 326] on div "Modify" at bounding box center [705, 330] width 136 height 28
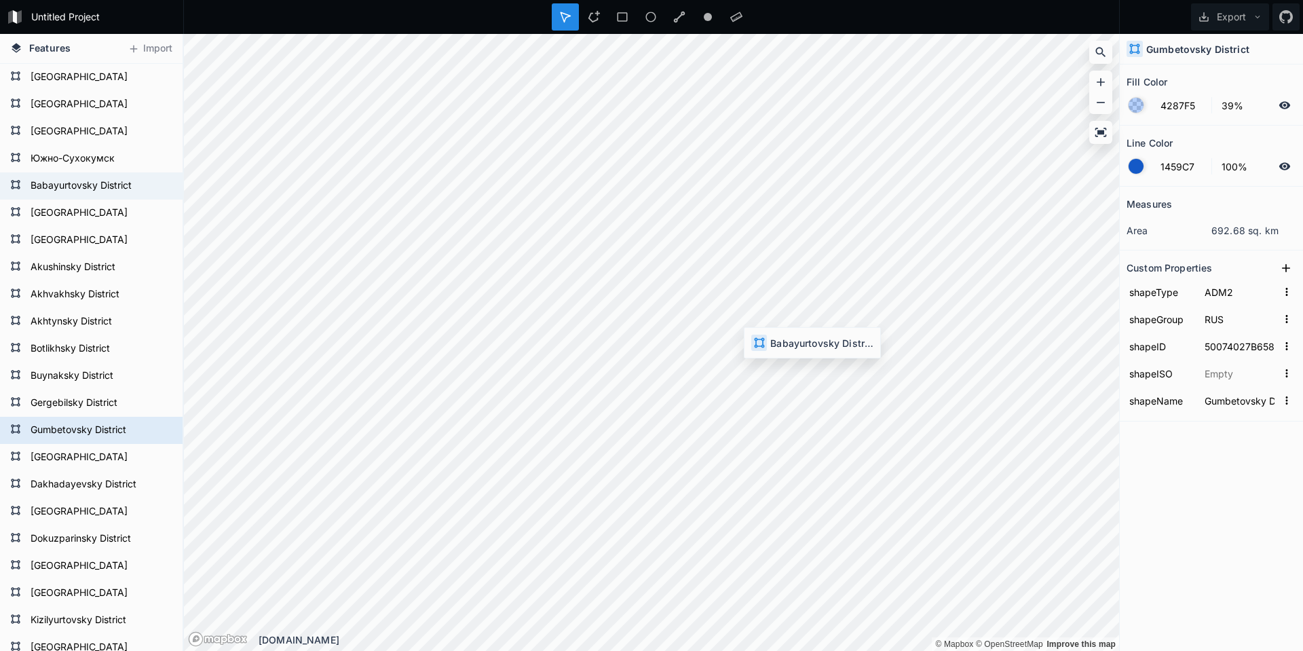
type input "50074027B35779351568121"
type input "Babayurtovsky District"
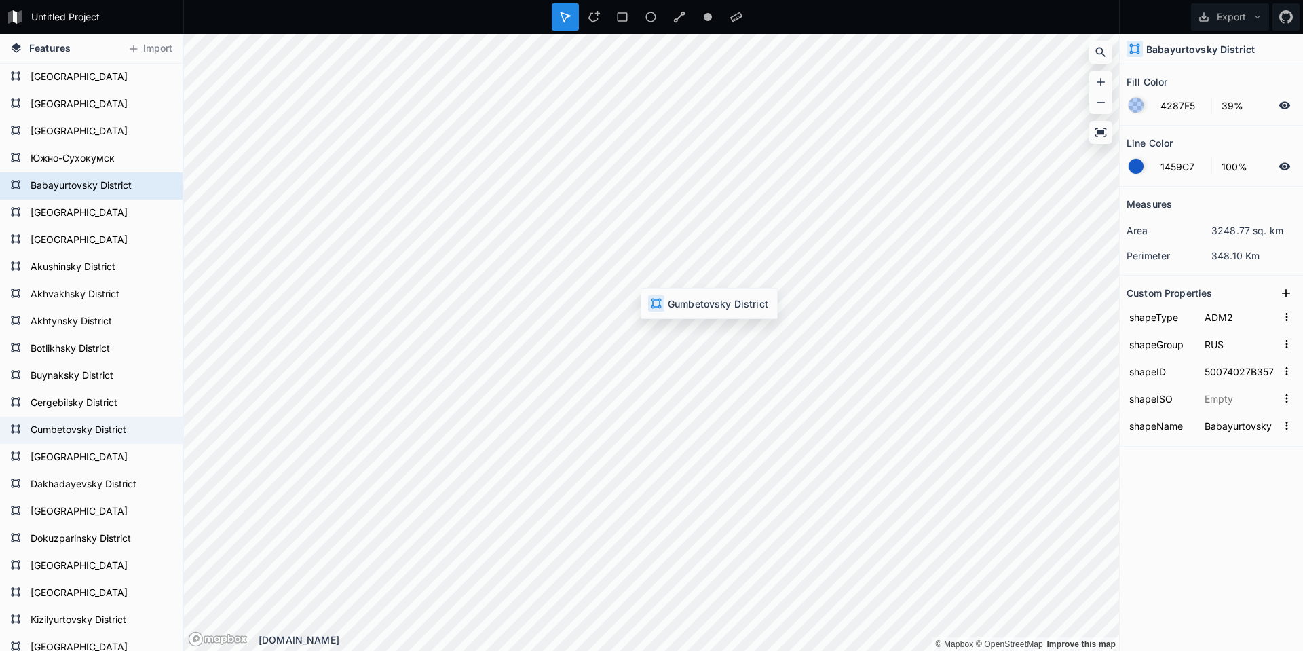
type input "50074027B65812733420621"
type input "Gumbetovsky District"
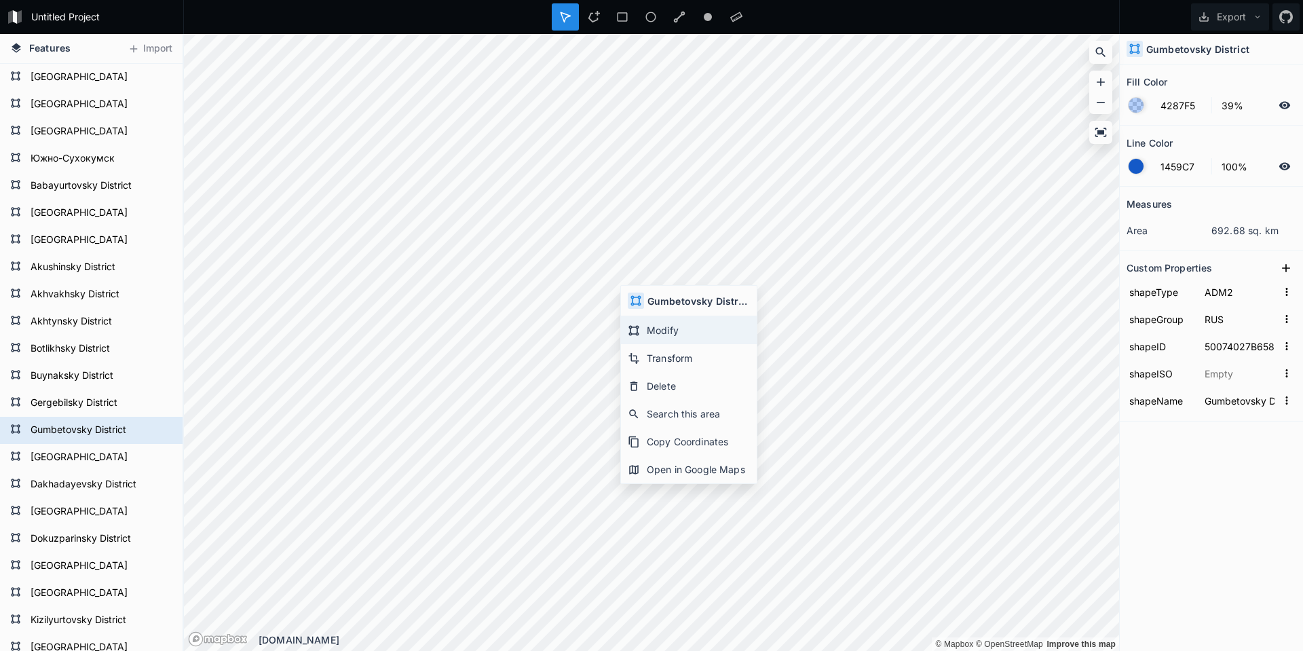
click at [651, 326] on div "Modify" at bounding box center [689, 330] width 136 height 28
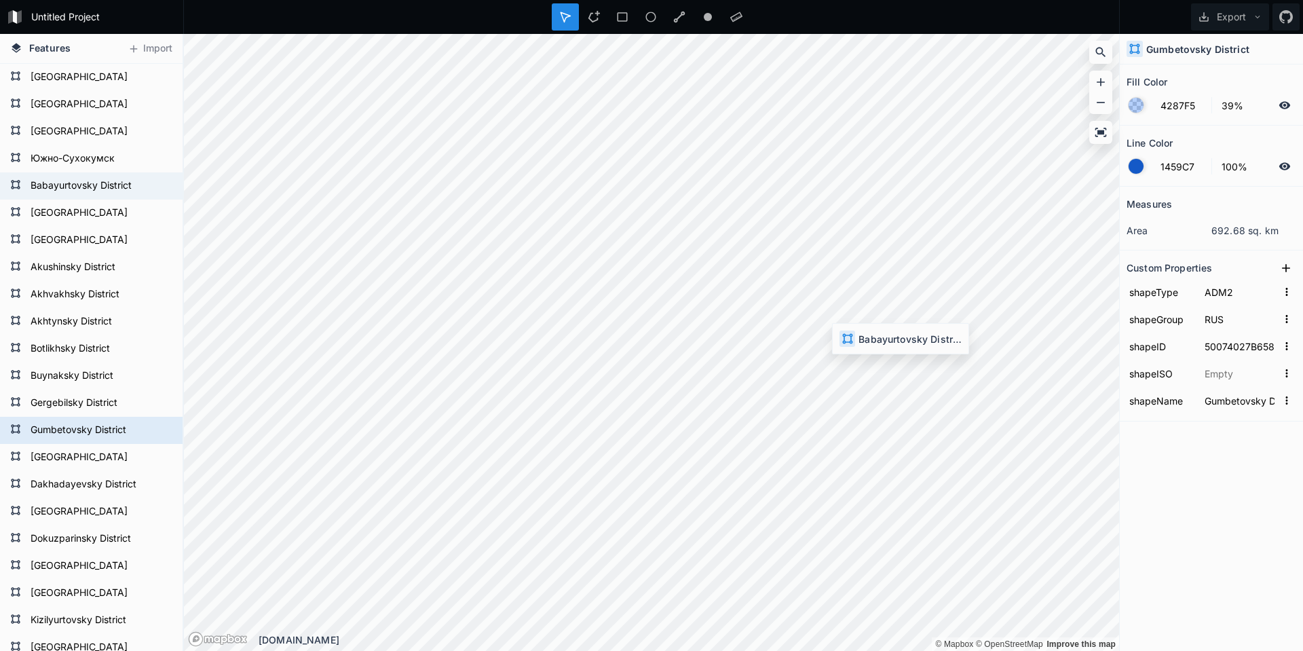
type input "50074027B35779351568121"
type input "Babayurtovsky District"
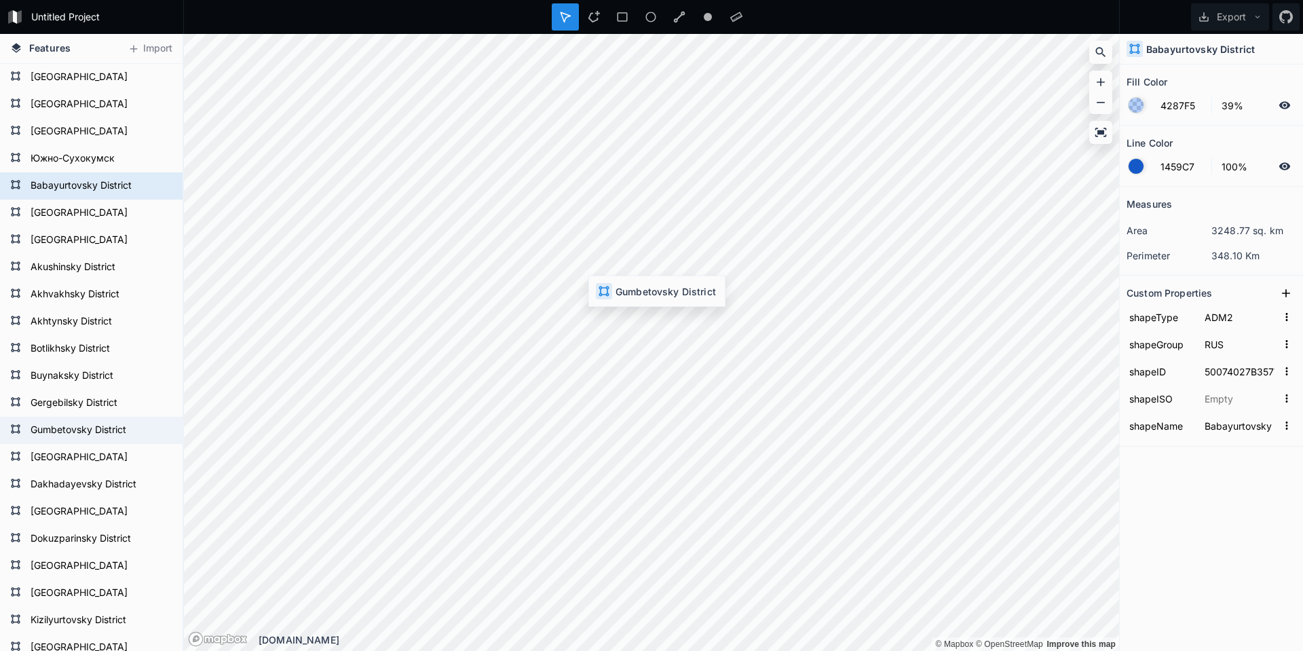
type input "50074027B65812733420621"
type input "Gumbetovsky District"
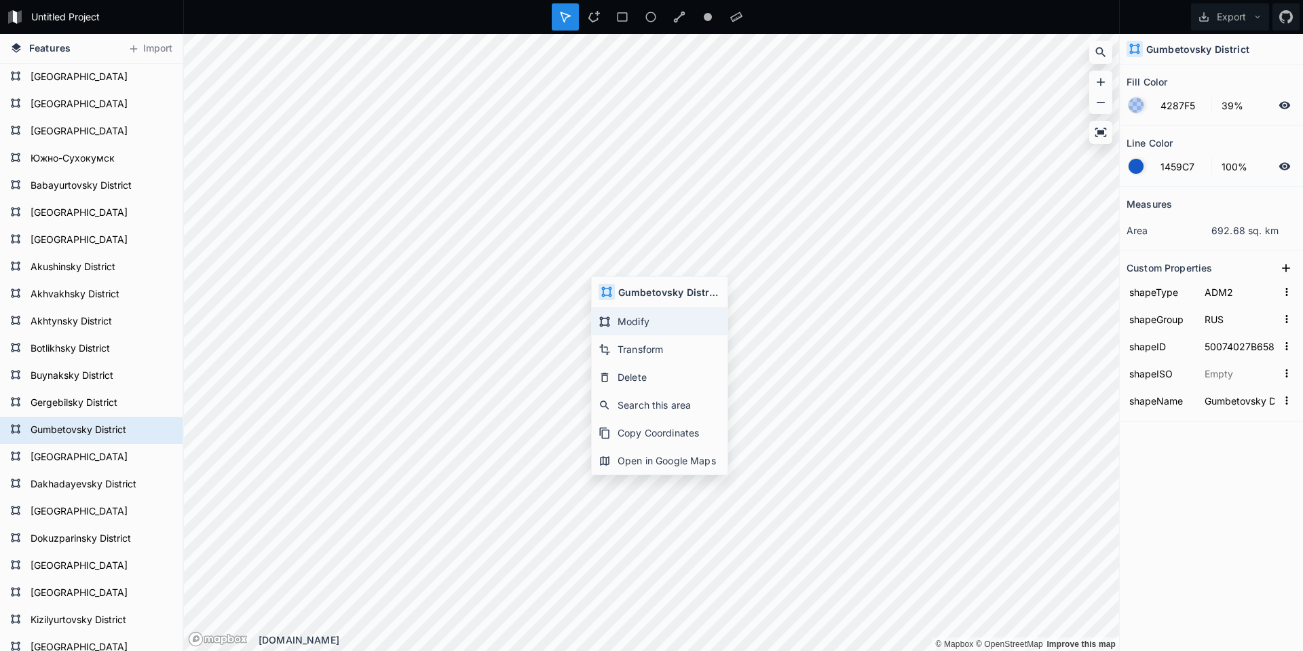
click at [623, 322] on div "Modify" at bounding box center [660, 321] width 136 height 28
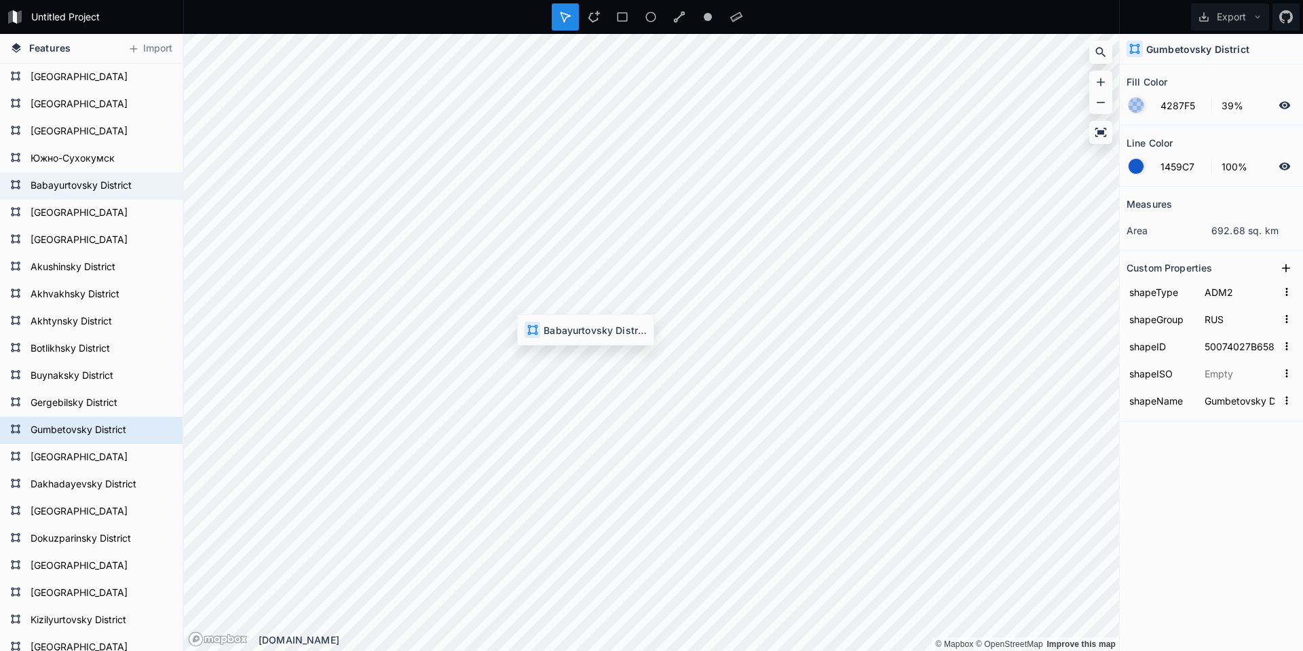
type input "50074027B35779351568121"
type input "Babayurtovsky District"
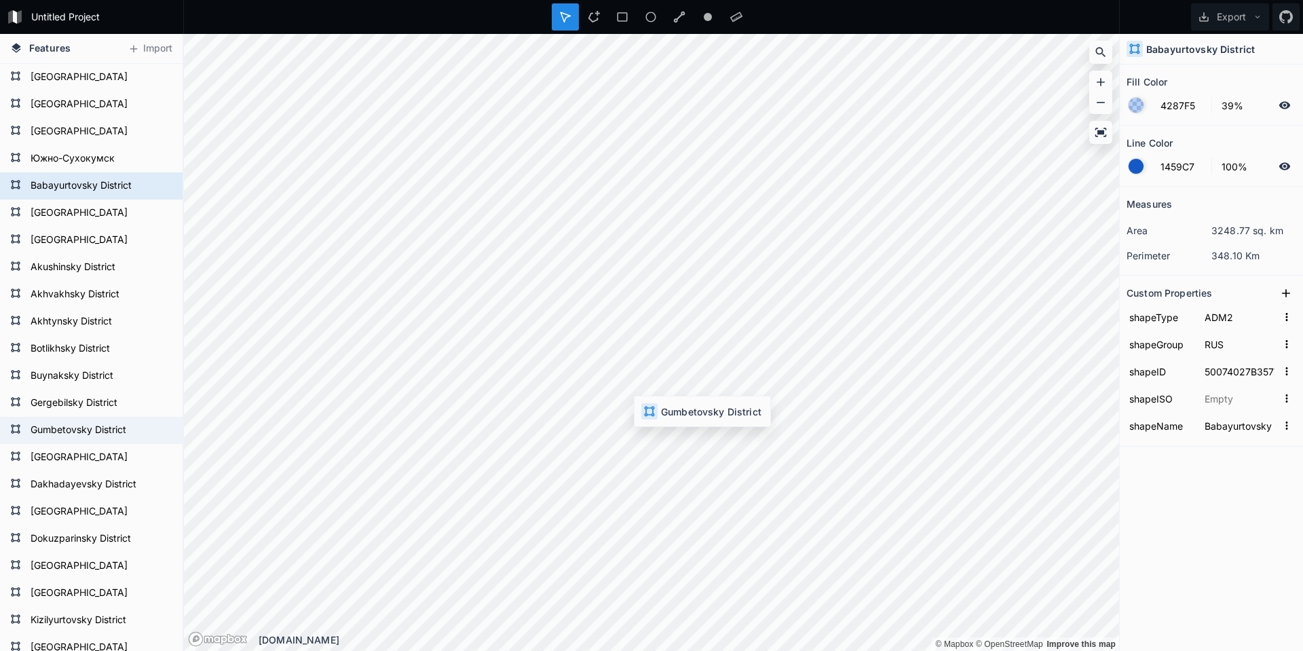
type input "50074027B65812733420621"
type input "Gumbetovsky District"
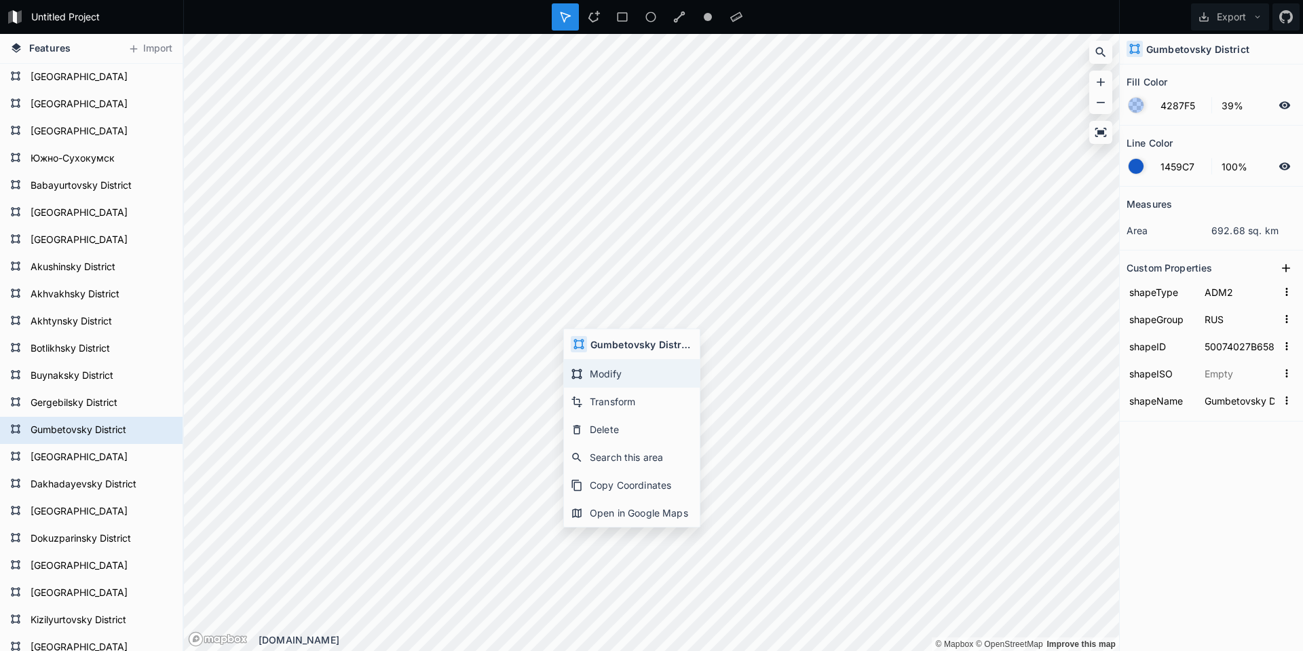
click at [592, 376] on div "Modify" at bounding box center [632, 374] width 136 height 28
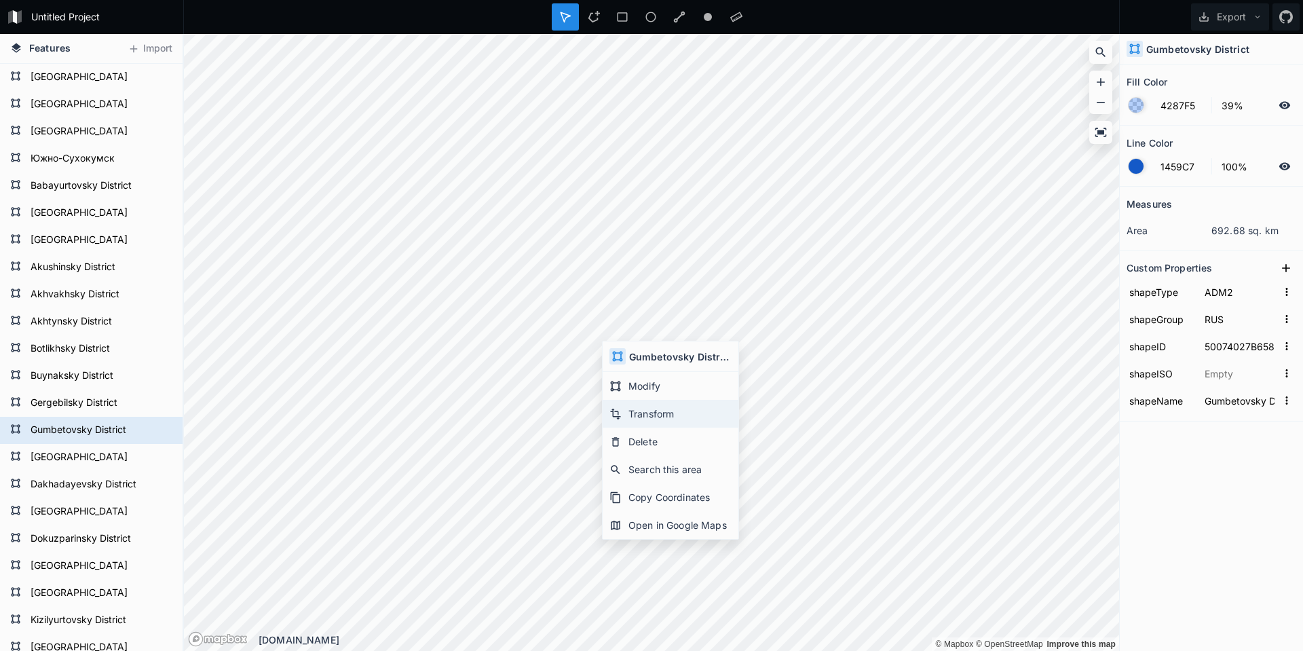
click at [631, 415] on div "Transform" at bounding box center [671, 414] width 136 height 28
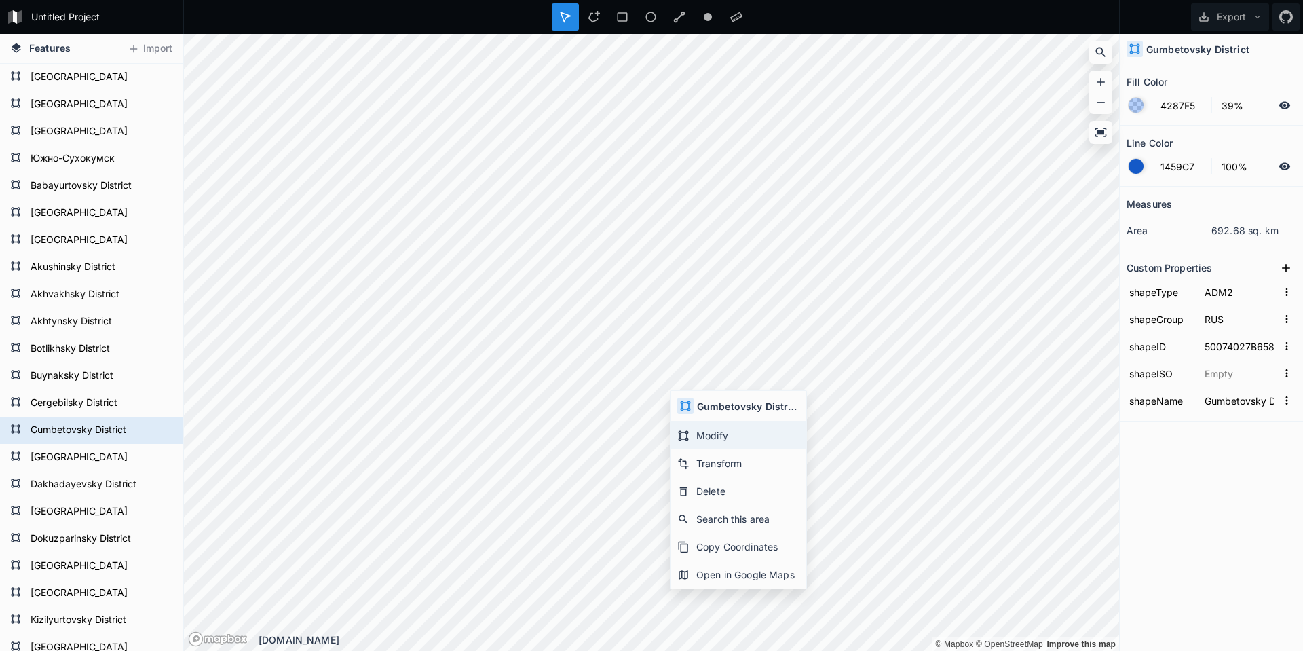
click at [706, 442] on div "Modify" at bounding box center [738, 435] width 136 height 28
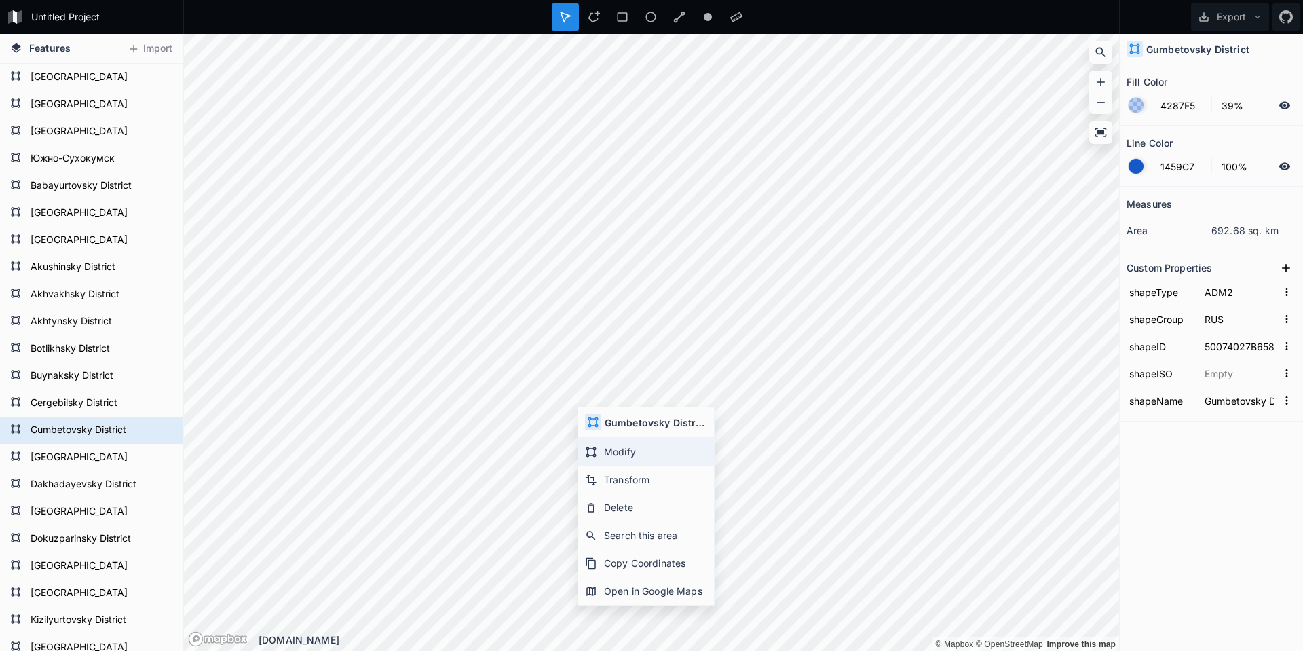
click at [601, 452] on div "Modify" at bounding box center [646, 452] width 136 height 28
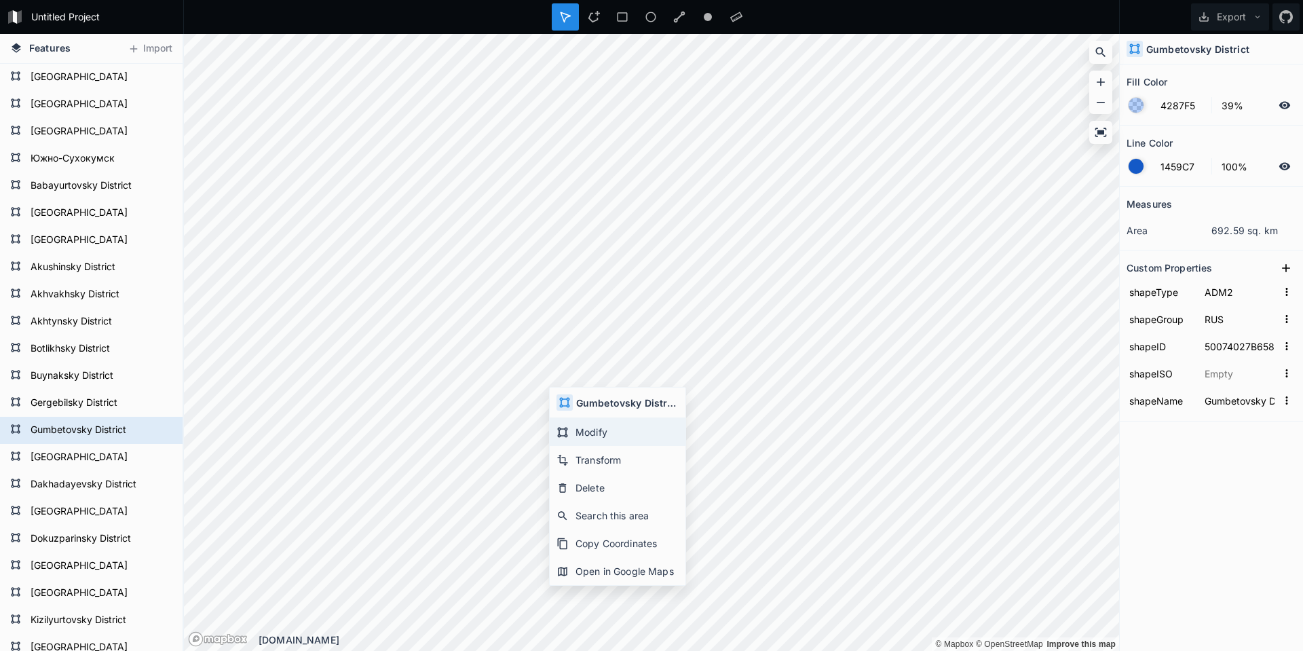
click at [582, 428] on div "Modify" at bounding box center [618, 432] width 136 height 28
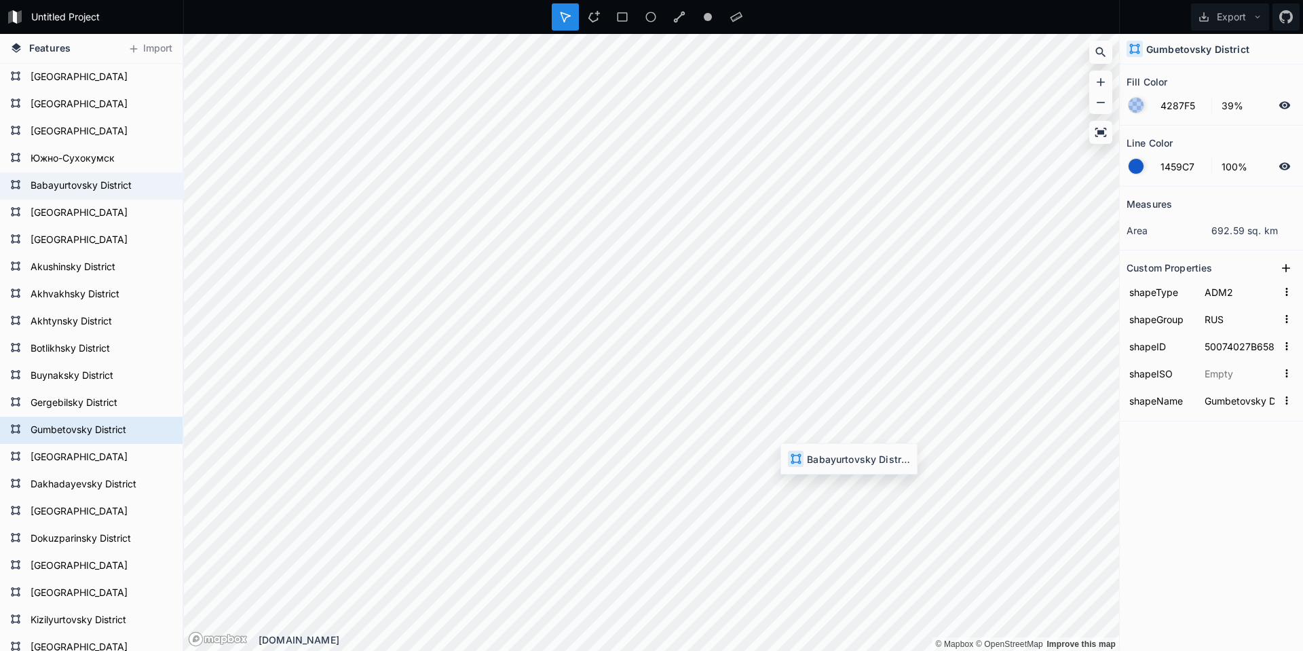
type input "50074027B35779351568121"
type input "Babayurtovsky District"
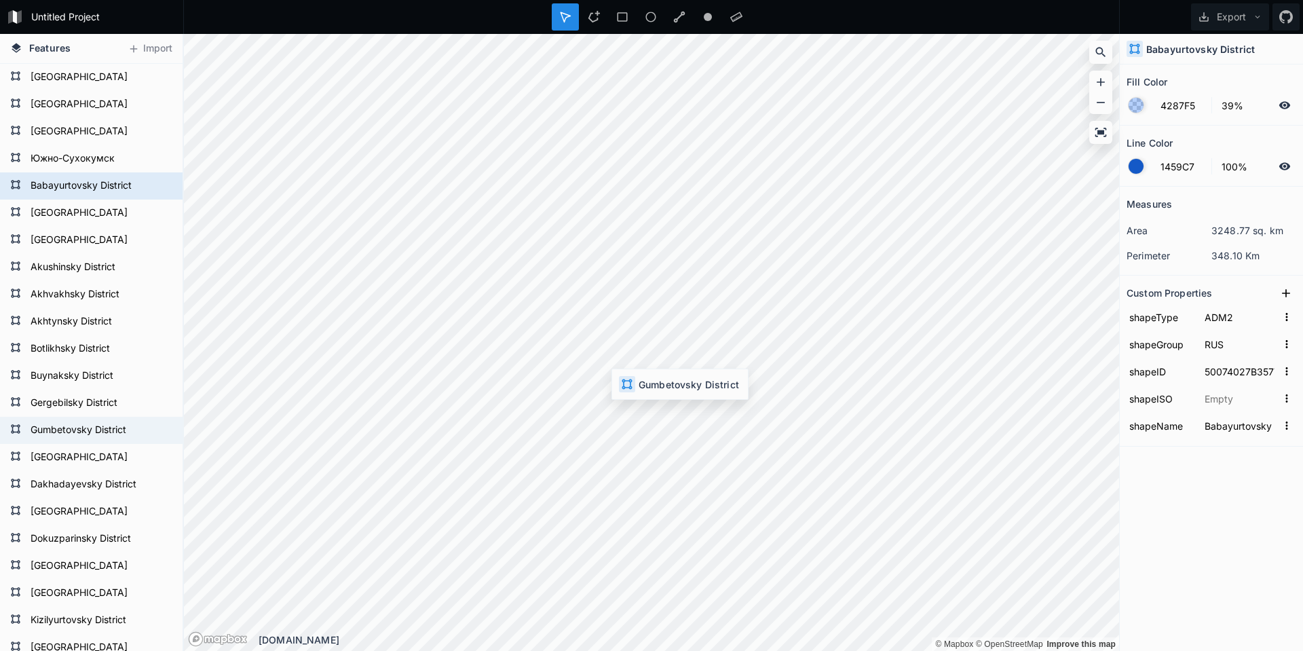
type input "50074027B65812733420621"
type input "Gumbetovsky District"
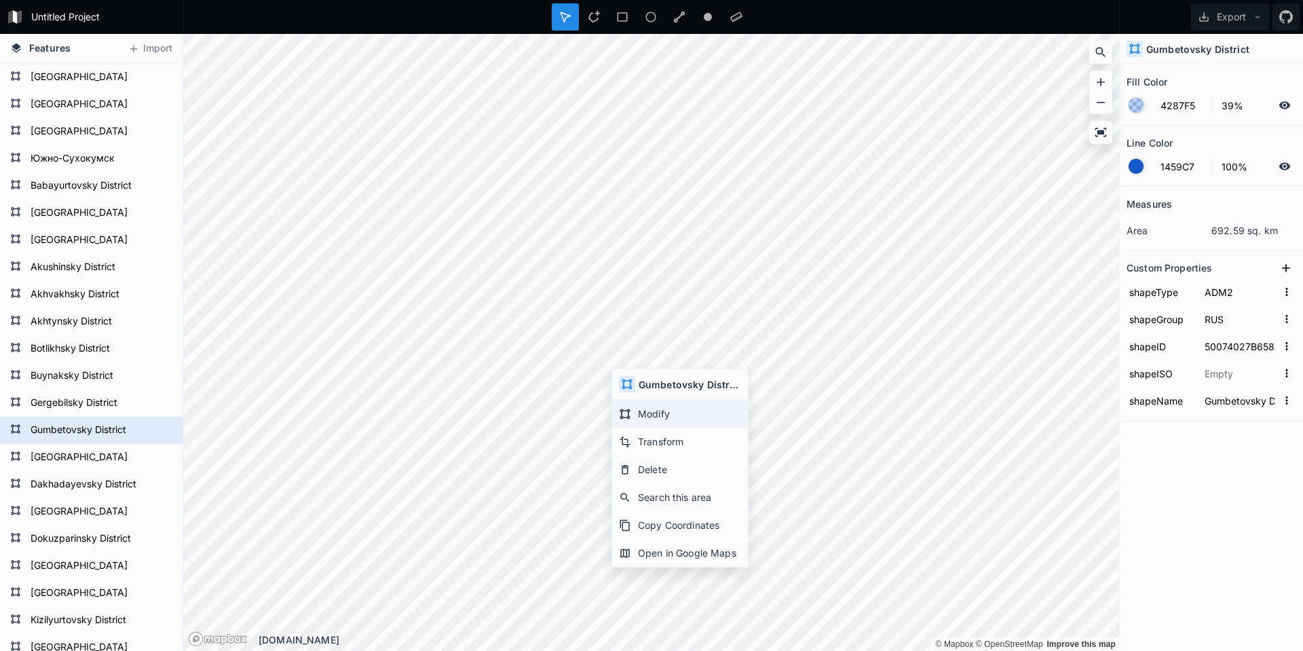
click at [637, 415] on div "Modify" at bounding box center [680, 414] width 136 height 28
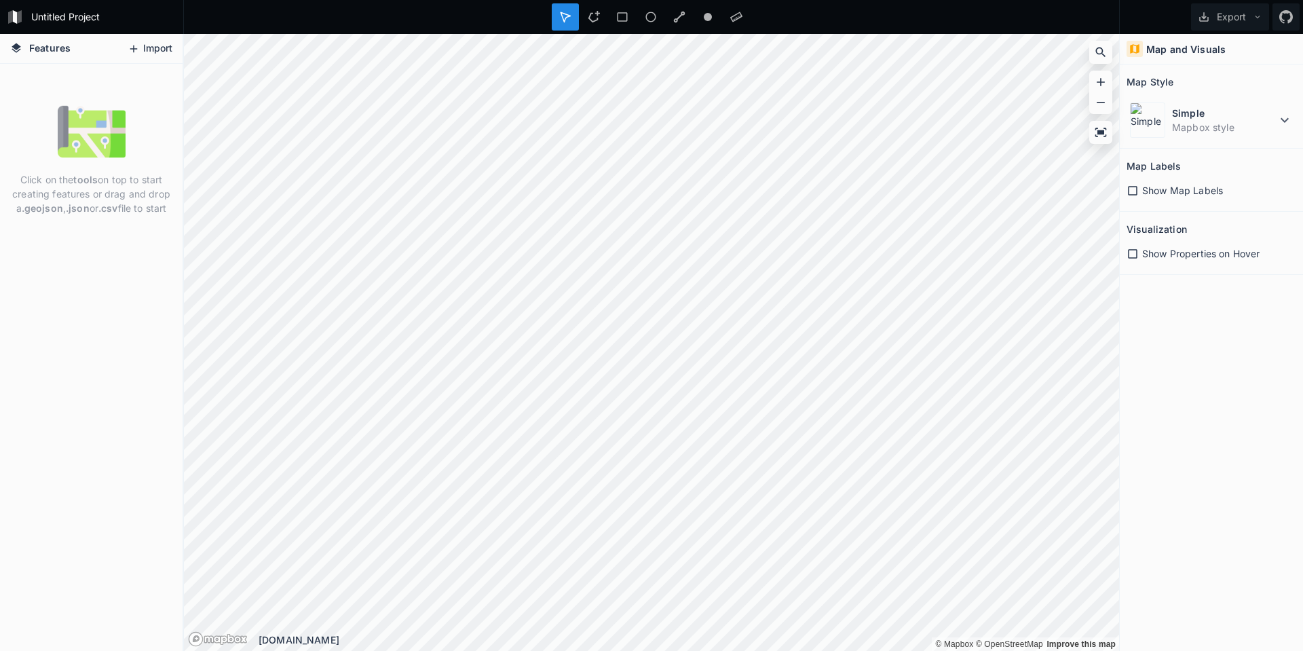
click at [143, 54] on button "Import" at bounding box center [150, 49] width 58 height 22
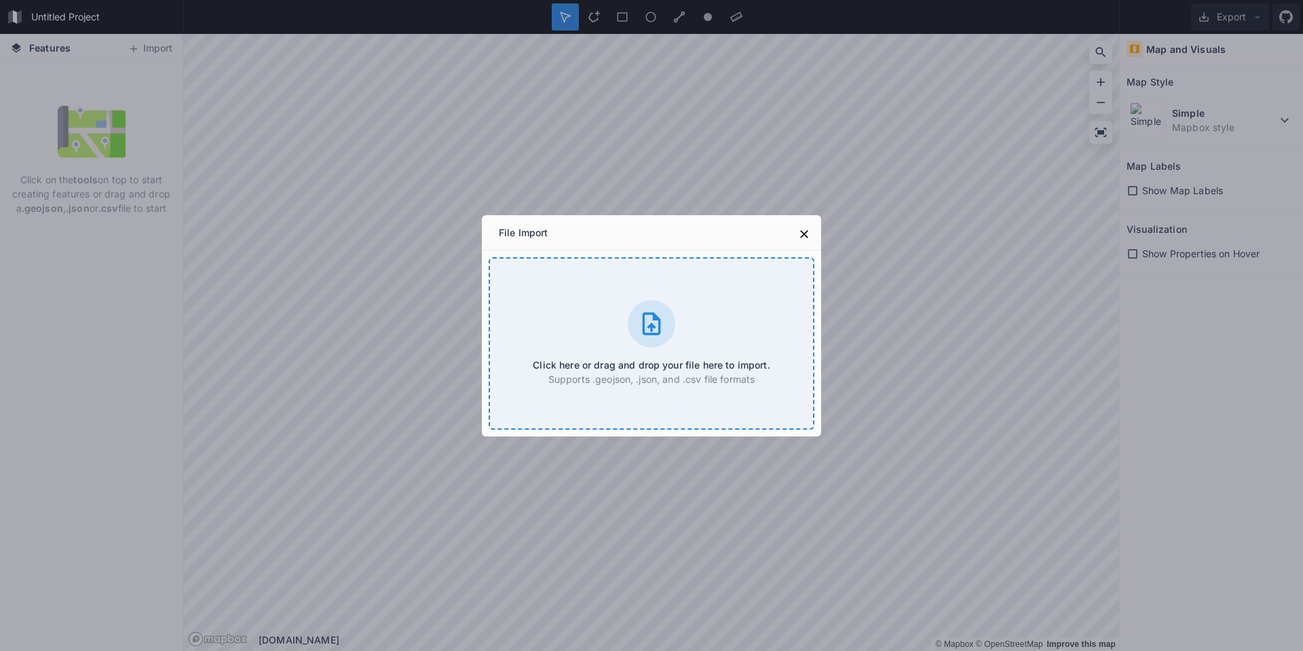
click at [694, 346] on div "Click here or drag and drop your file here to import. Supports .geojson, .json,…" at bounding box center [652, 343] width 326 height 172
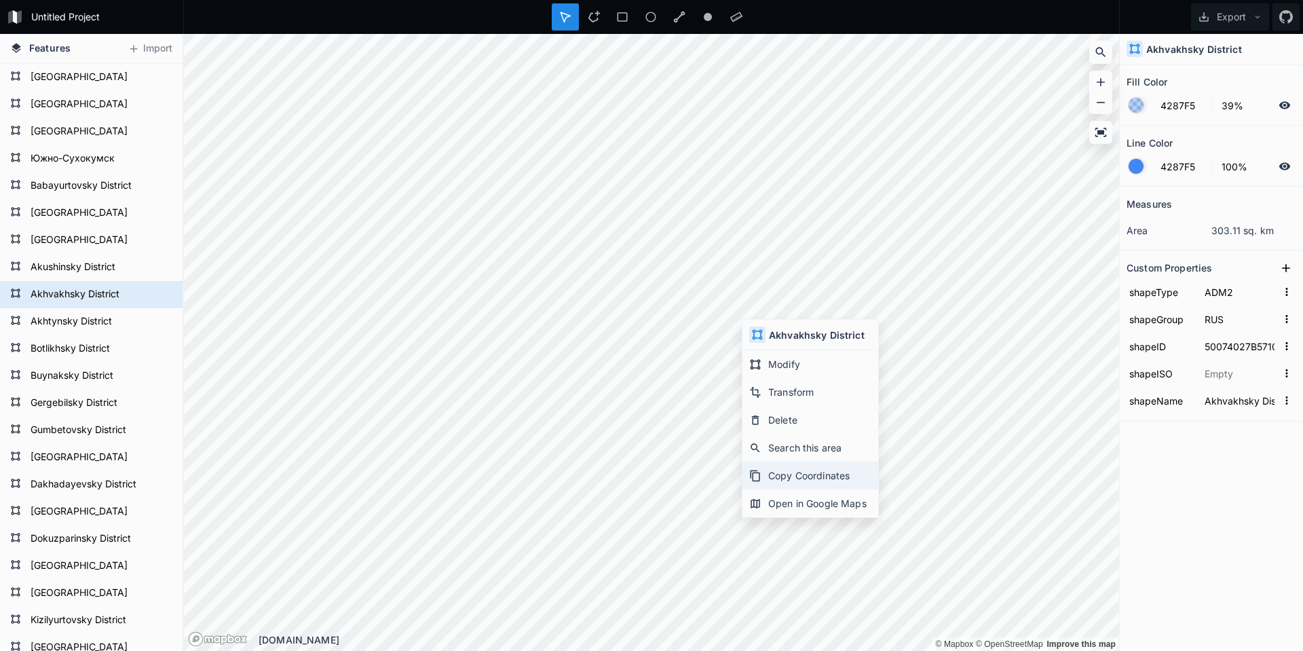
click at [791, 476] on div "Copy Coordinates" at bounding box center [810, 475] width 136 height 28
